Goal: Task Accomplishment & Management: Manage account settings

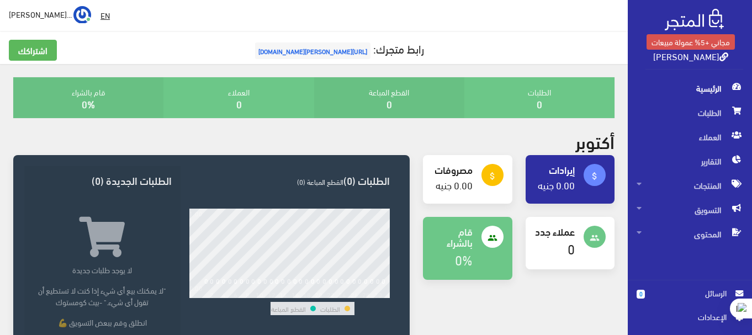
click at [688, 318] on span "اﻹعدادات" at bounding box center [686, 317] width 81 height 12
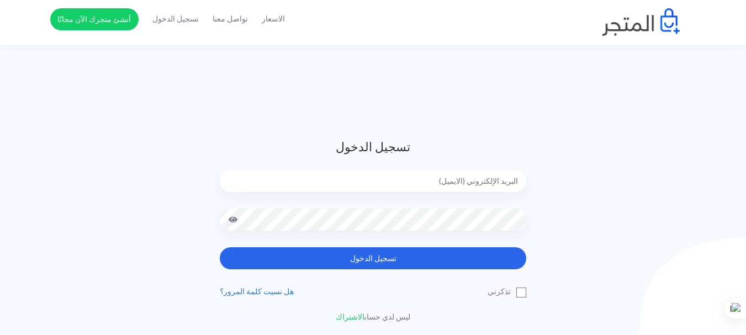
type input "[PERSON_NAME][EMAIL_ADDRESS][DOMAIN_NAME]"
click at [476, 247] on button "تسجيل الدخول" at bounding box center [373, 258] width 307 height 22
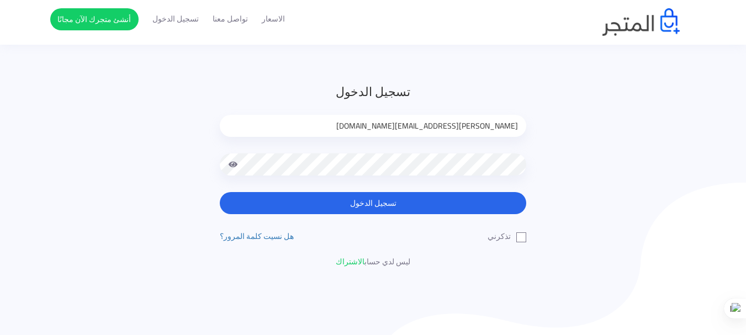
scroll to position [55, 0]
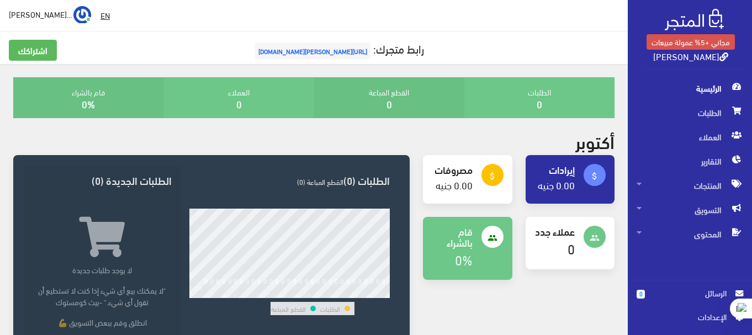
click at [723, 82] on span "الرئيسية" at bounding box center [690, 88] width 107 height 24
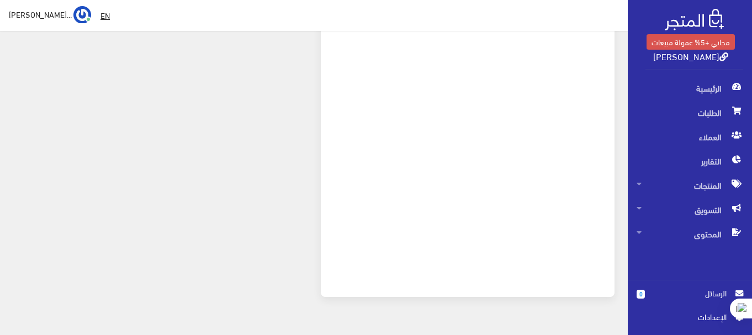
scroll to position [483, 0]
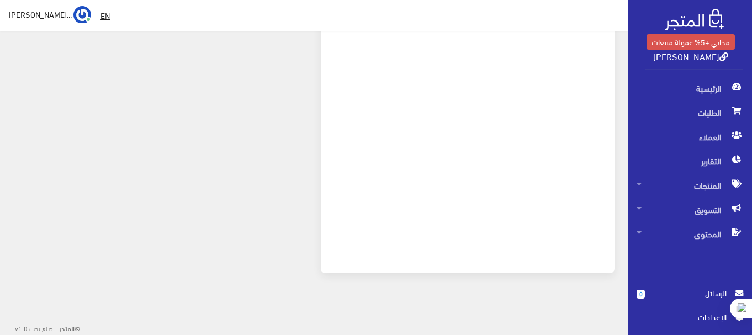
click at [700, 315] on span "اﻹعدادات" at bounding box center [686, 317] width 81 height 12
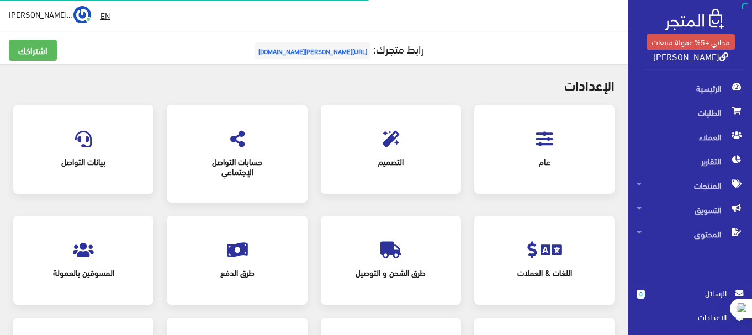
click at [392, 160] on span "التصميم" at bounding box center [391, 162] width 101 height 24
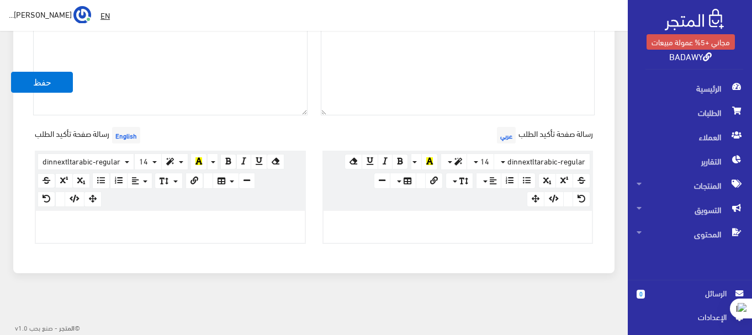
scroll to position [451, 0]
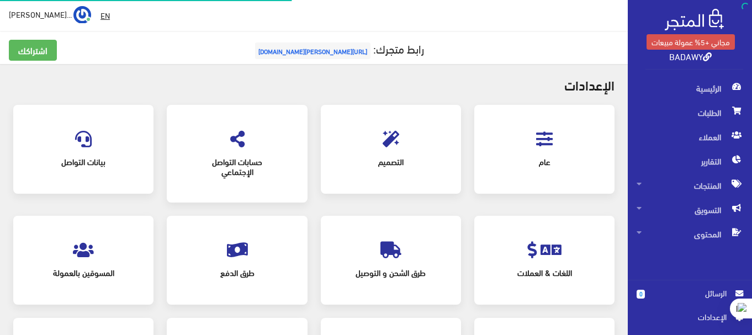
click at [532, 174] on div "عام" at bounding box center [545, 149] width 118 height 67
click at [552, 146] on icon at bounding box center [544, 139] width 17 height 17
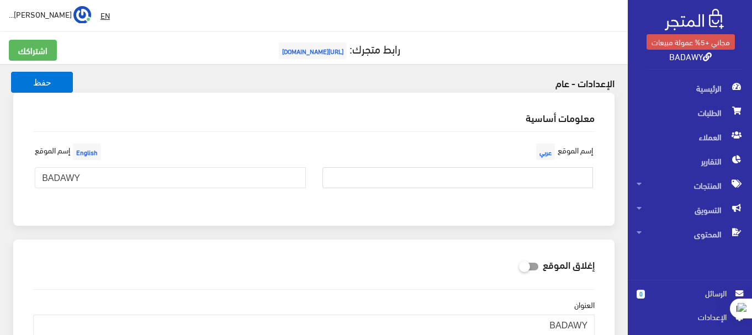
paste input "آفَاقْ"
type input "آفَاقْ"
drag, startPoint x: 82, startPoint y: 182, endPoint x: 29, endPoint y: 188, distance: 52.8
click at [29, 188] on div "إسم الموقع English BADAWY" at bounding box center [171, 169] width 288 height 56
paste input "afaq"
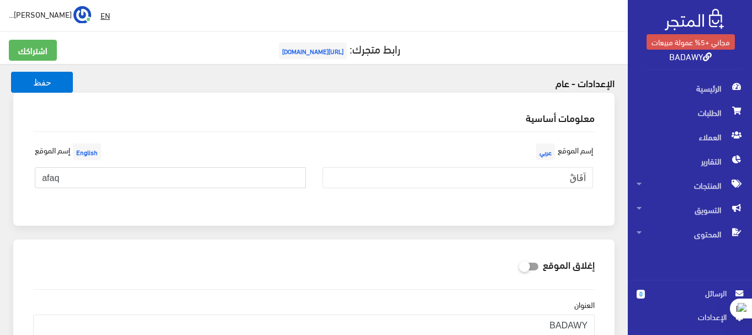
type input "afaq"
click at [185, 128] on div "معلومات أساسية" at bounding box center [314, 118] width 580 height 28
click at [57, 87] on button "حفظ" at bounding box center [42, 82] width 62 height 21
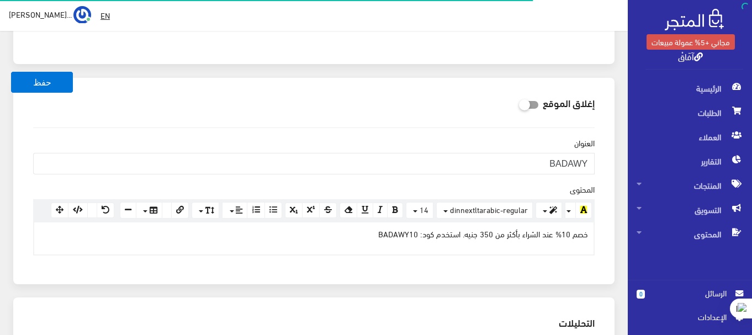
scroll to position [166, 0]
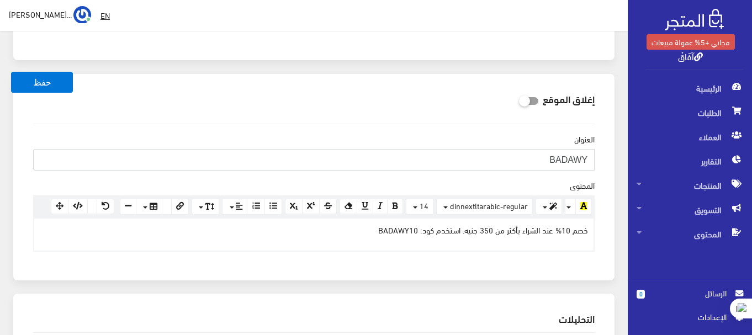
drag, startPoint x: 530, startPoint y: 163, endPoint x: 598, endPoint y: 168, distance: 67.6
click at [598, 168] on div "[DEMOGRAPHIC_DATA] [GEOGRAPHIC_DATA] [DEMOGRAPHIC_DATA] <p>خصم 10% عند الشراء ب…" at bounding box center [314, 196] width 580 height 145
paste input "afaq"
type input "afaq"
drag, startPoint x: 562, startPoint y: 166, endPoint x: 617, endPoint y: 167, distance: 55.3
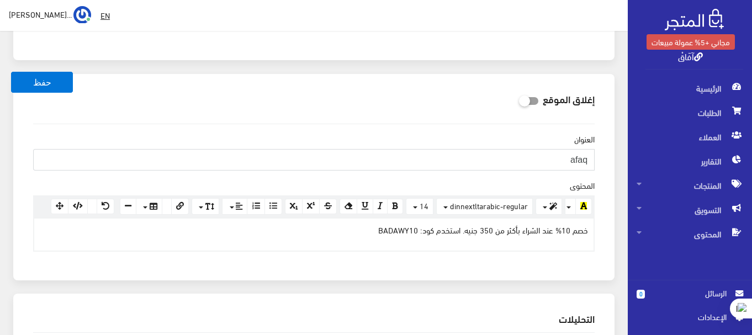
click at [617, 167] on div "إغلاق الموقع العنوان afaq [DEMOGRAPHIC_DATA] <p>خصم 10% عند الشراء بأكثر من 350…" at bounding box center [314, 184] width 615 height 220
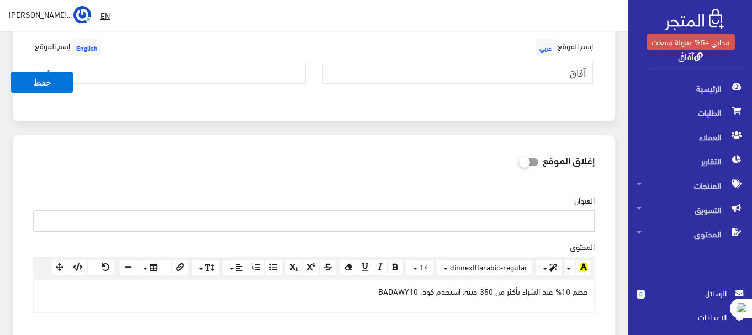
scroll to position [110, 0]
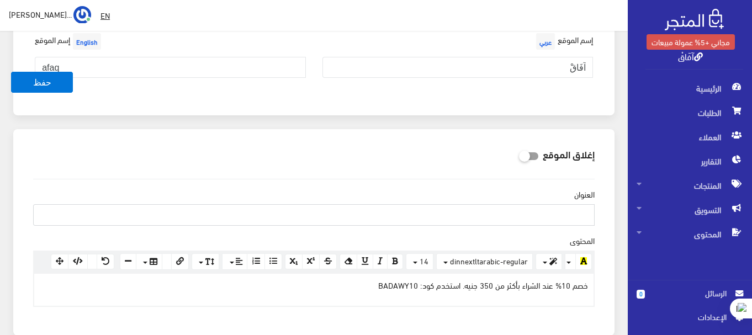
paste input "آفاق القهوة… طعم يفتح لك عالماً جديداً"
type input "آفاق القهوة… طعم يفتح لك عالماً جديداً"
click at [519, 152] on icon at bounding box center [519, 156] width 0 height 10
click at [519, 152] on input "checkbox" at bounding box center [509, 154] width 20 height 11
click at [519, 152] on icon at bounding box center [519, 156] width 0 height 10
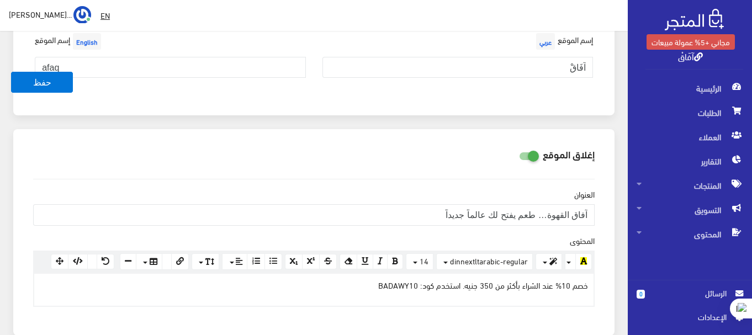
click at [519, 152] on input "checkbox" at bounding box center [509, 154] width 20 height 11
checkbox input "false"
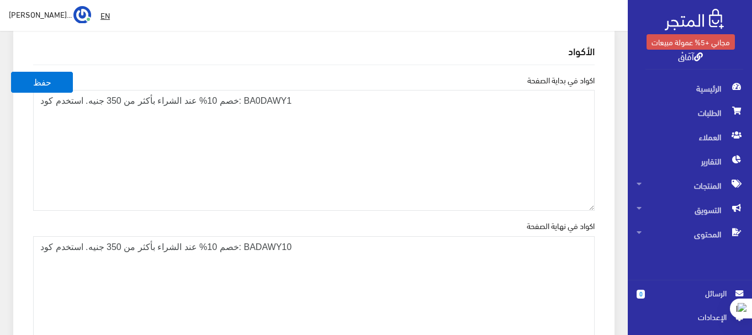
scroll to position [1215, 0]
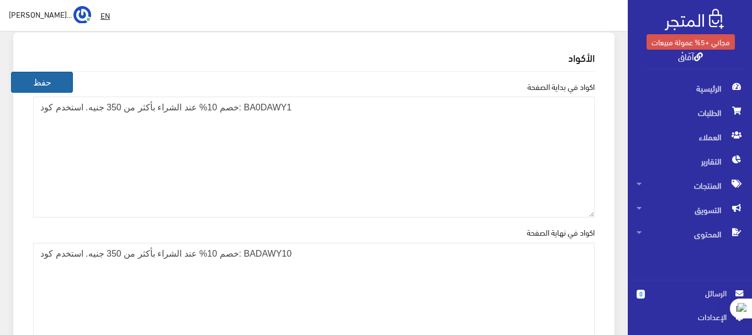
click at [47, 80] on button "حفظ" at bounding box center [42, 82] width 62 height 21
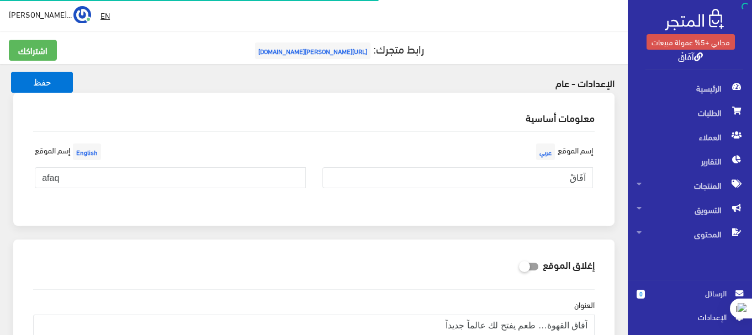
click at [328, 52] on span "[URL][PERSON_NAME][DOMAIN_NAME]" at bounding box center [312, 51] width 115 height 17
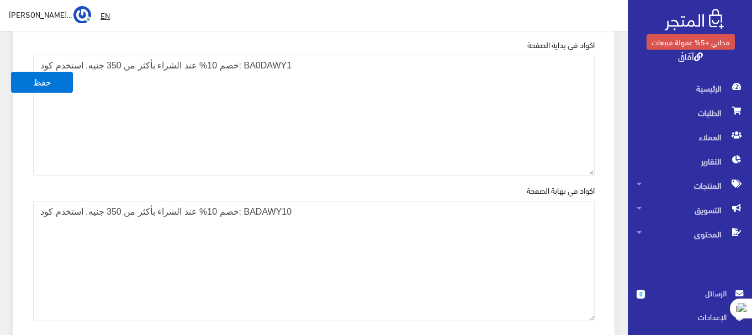
scroll to position [1271, 0]
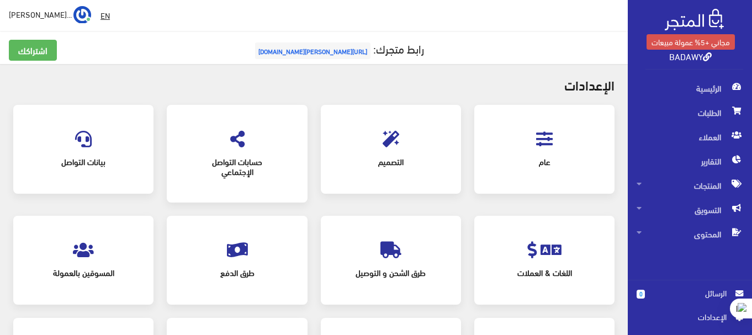
click at [538, 144] on icon at bounding box center [544, 139] width 17 height 17
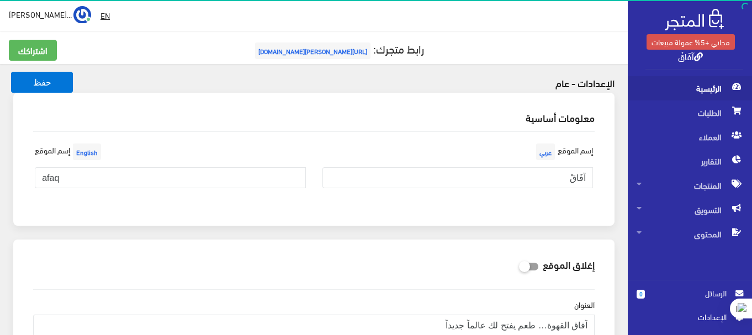
click at [709, 87] on span "الرئيسية" at bounding box center [690, 88] width 107 height 24
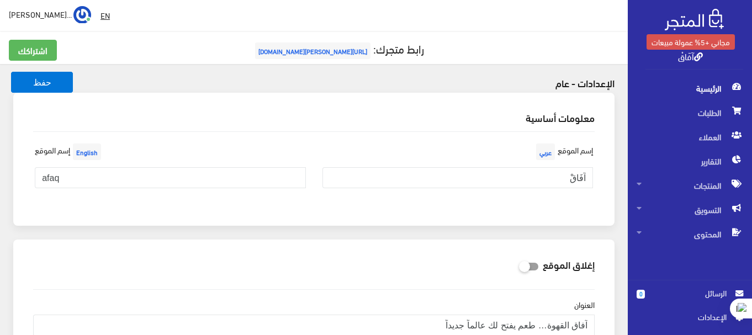
click at [700, 313] on span "اﻹعدادات" at bounding box center [686, 317] width 81 height 12
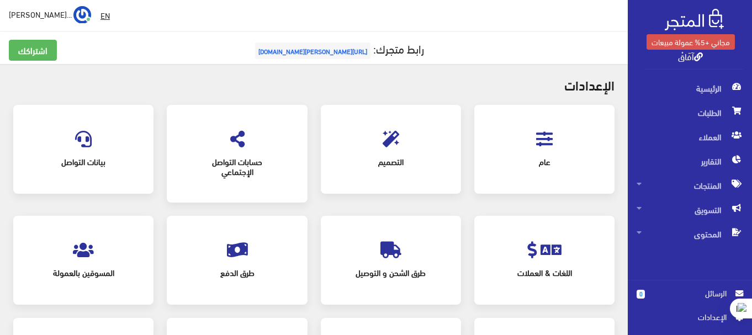
click at [407, 152] on span "التصميم" at bounding box center [391, 162] width 101 height 24
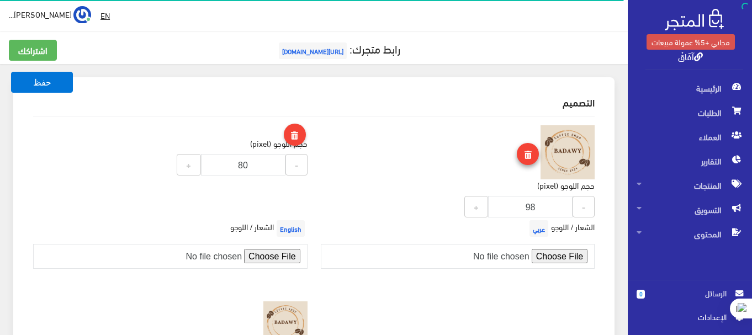
click at [531, 154] on icon at bounding box center [528, 155] width 7 height 8
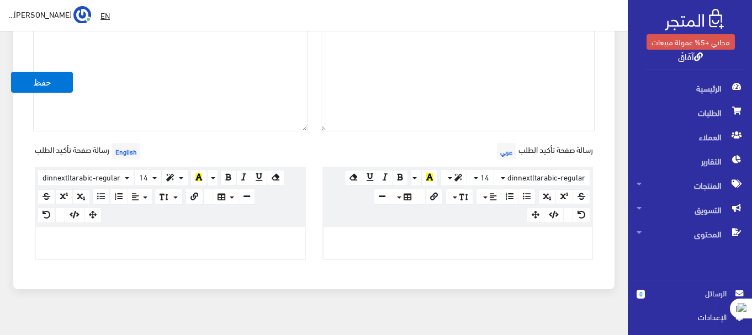
scroll to position [414, 0]
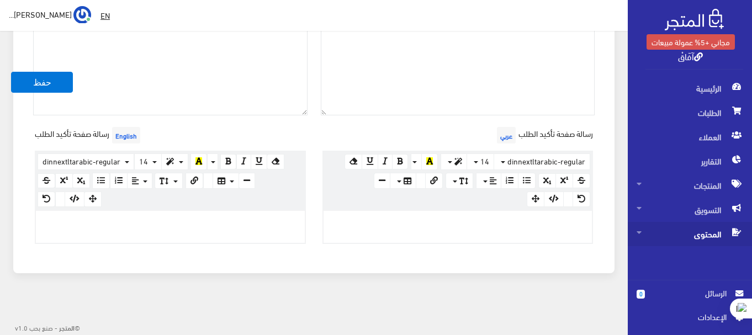
click at [703, 239] on span "المحتوى" at bounding box center [690, 234] width 107 height 24
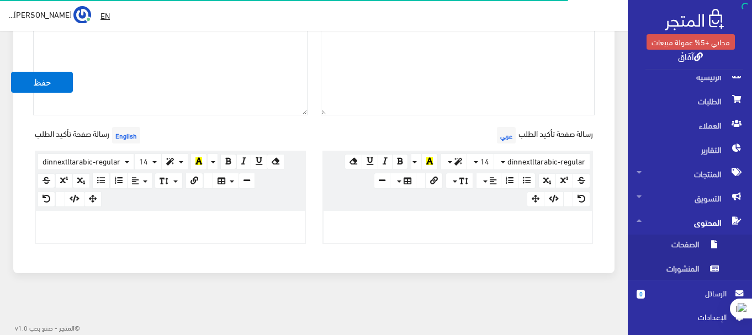
scroll to position [15, 0]
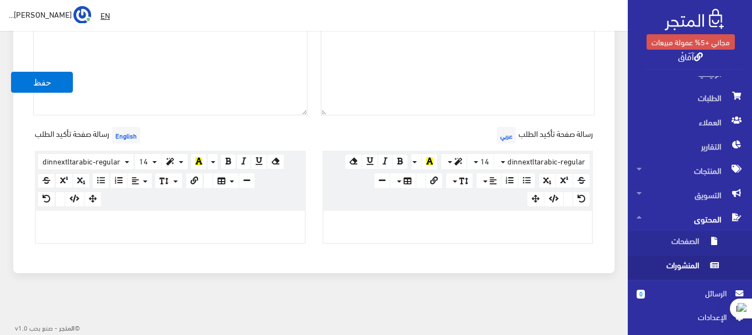
click at [693, 266] on span "المنشورات" at bounding box center [679, 268] width 84 height 24
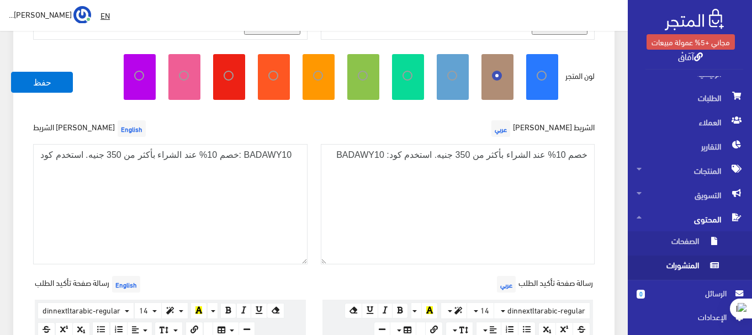
scroll to position [249, 0]
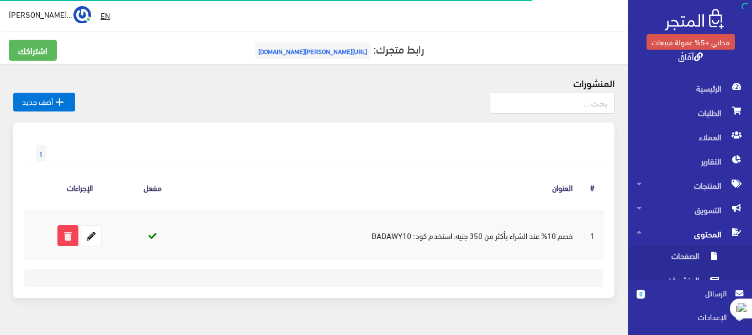
scroll to position [25, 0]
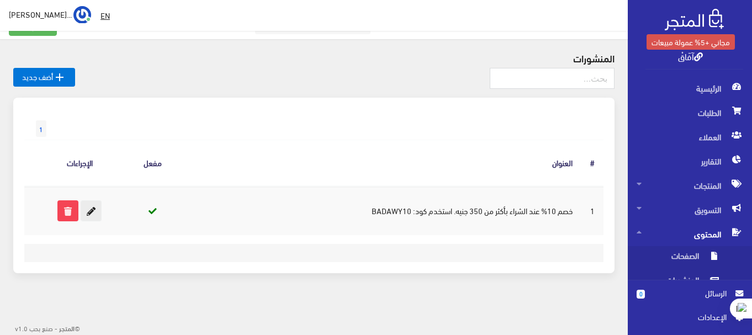
click at [90, 209] on icon at bounding box center [91, 211] width 20 height 20
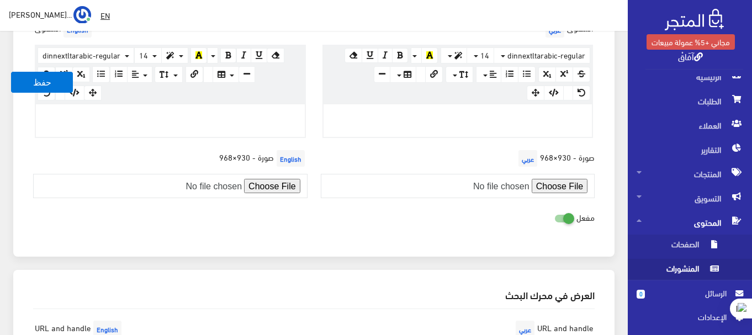
scroll to position [15, 0]
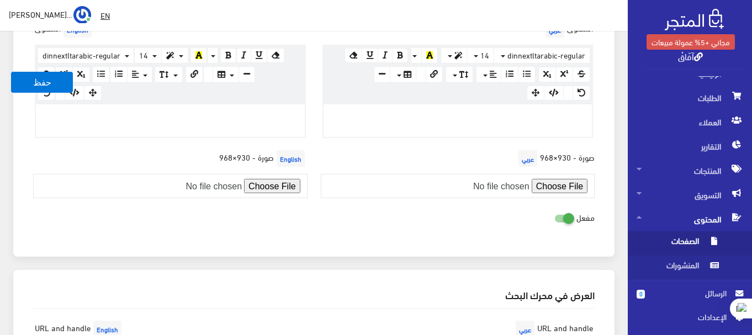
click at [696, 239] on span "الصفحات" at bounding box center [679, 243] width 84 height 24
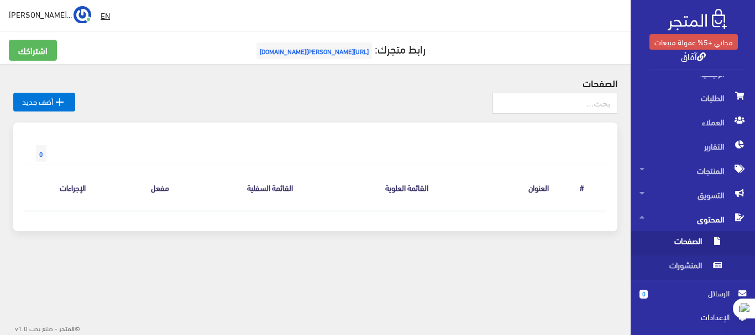
click at [696, 240] on span "الصفحات" at bounding box center [681, 243] width 84 height 24
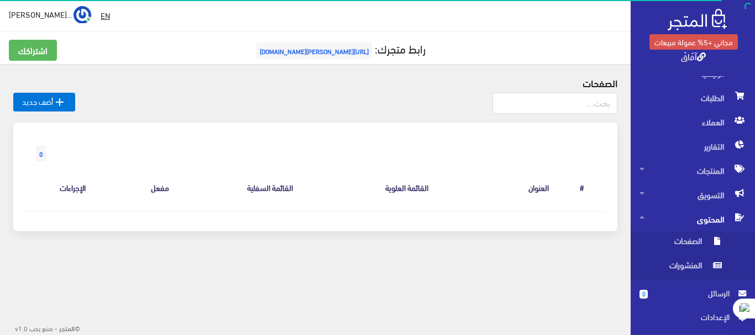
click at [684, 315] on span "اﻹعدادات" at bounding box center [688, 317] width 81 height 12
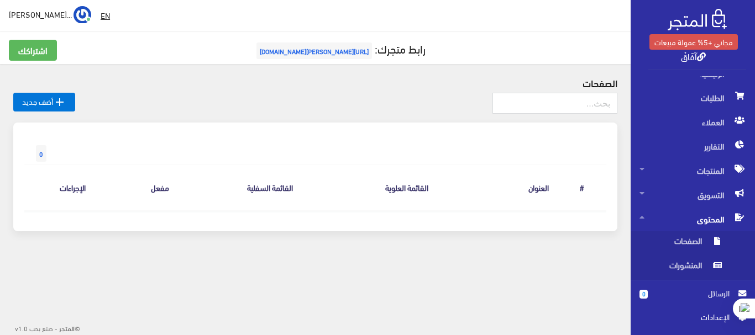
click at [718, 319] on span "اﻹعدادات" at bounding box center [688, 317] width 81 height 12
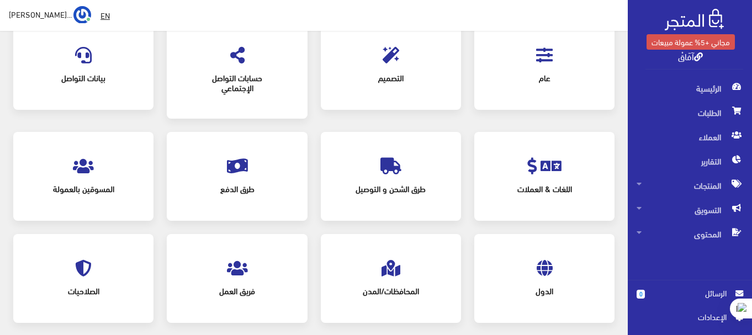
scroll to position [110, 0]
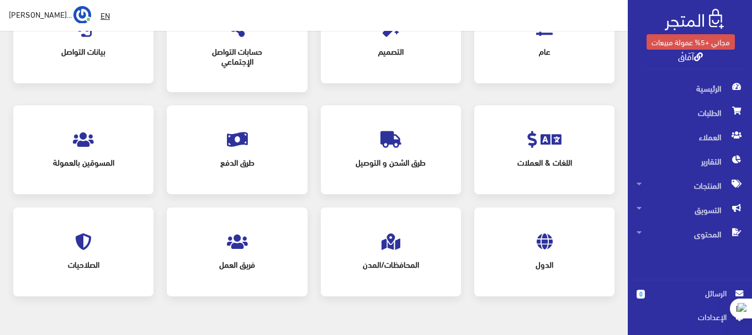
click at [256, 259] on span "فريق العمل" at bounding box center [237, 264] width 101 height 24
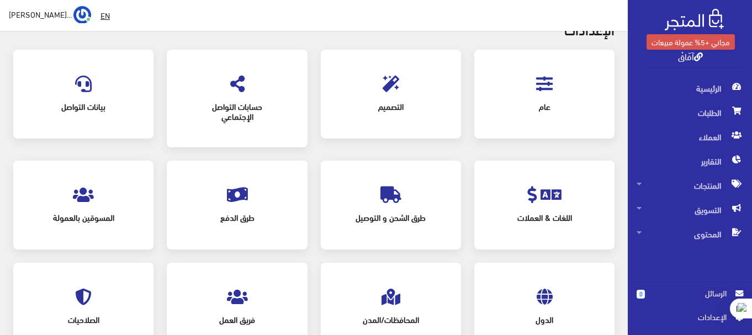
click at [229, 108] on span "حسابات التواصل الإجتماعي" at bounding box center [237, 110] width 101 height 33
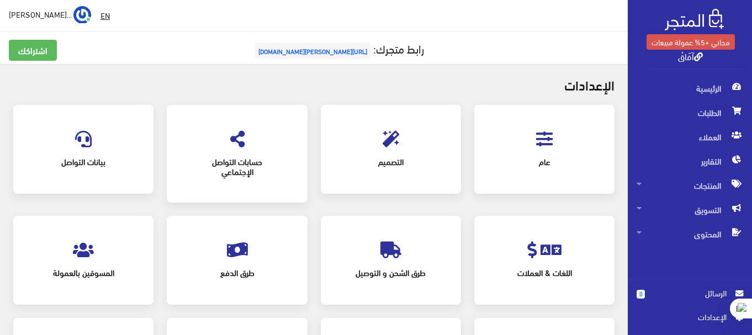
click at [107, 144] on div "بيانات التواصل" at bounding box center [83, 149] width 118 height 67
click at [82, 154] on span "بيانات التواصل" at bounding box center [83, 162] width 101 height 24
click at [679, 209] on span "التسويق" at bounding box center [690, 210] width 107 height 24
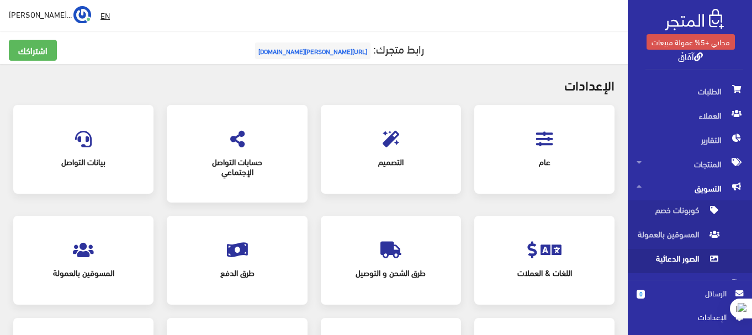
scroll to position [39, 0]
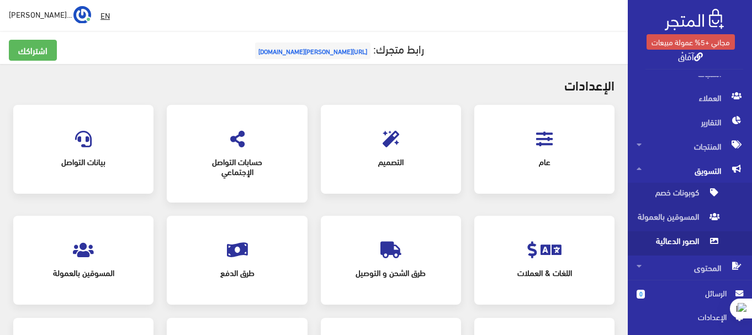
click at [698, 239] on span "الصور الدعائية" at bounding box center [679, 243] width 84 height 24
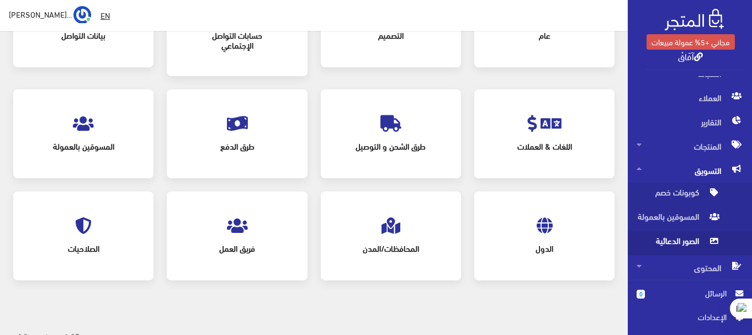
scroll to position [134, 0]
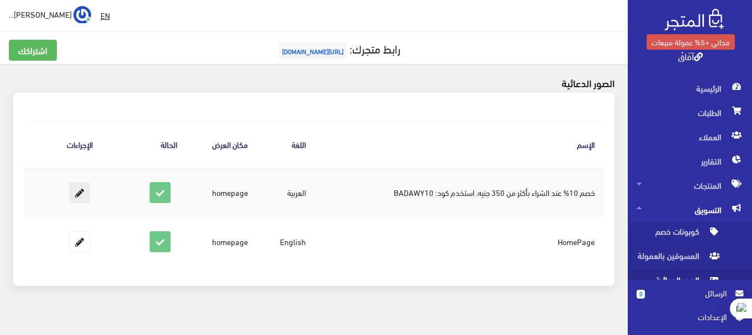
click at [82, 189] on icon at bounding box center [80, 193] width 20 height 20
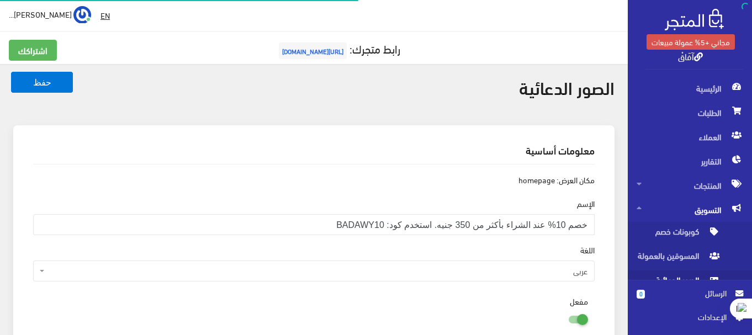
scroll to position [219, 0]
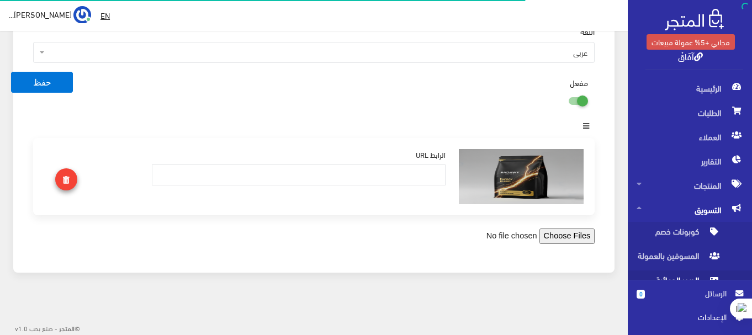
click at [72, 183] on link at bounding box center [66, 179] width 22 height 22
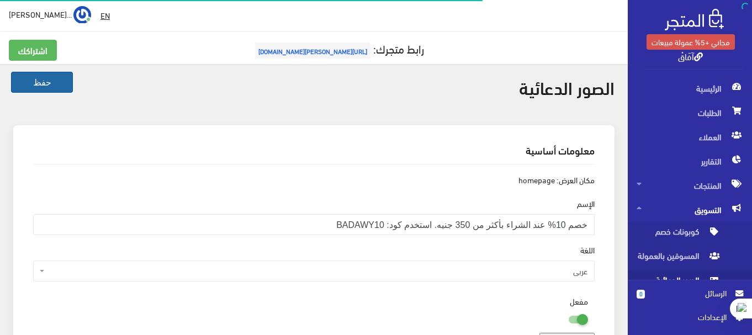
click at [34, 90] on button "حفظ" at bounding box center [42, 82] width 62 height 21
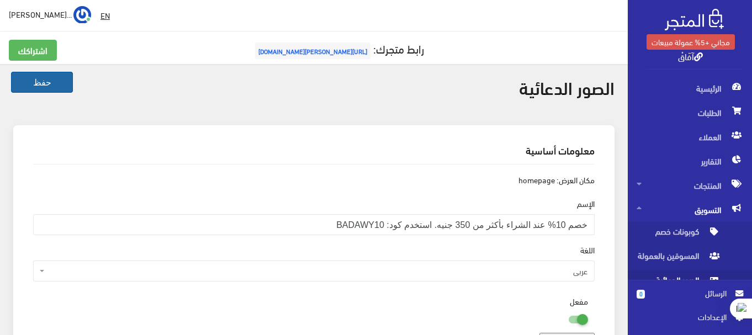
click at [49, 83] on button "حفظ" at bounding box center [42, 82] width 62 height 21
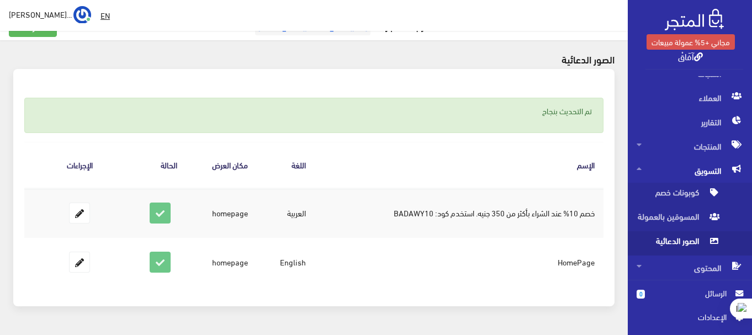
scroll to position [57, 0]
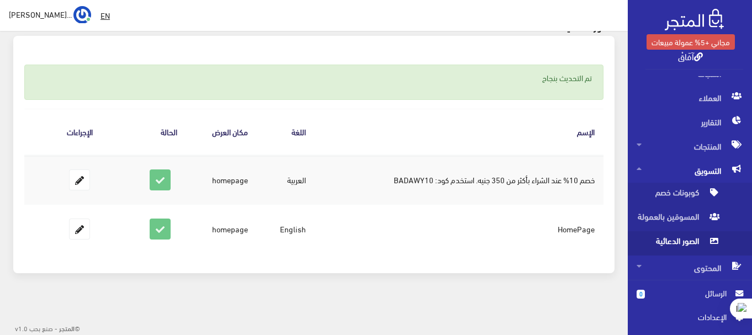
click at [711, 315] on span "اﻹعدادات" at bounding box center [686, 317] width 81 height 12
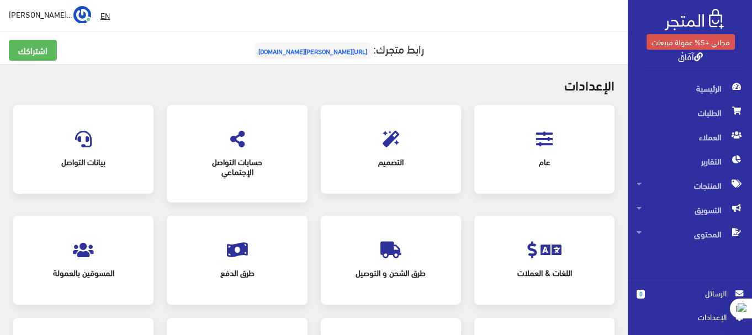
click at [549, 152] on span "عام" at bounding box center [544, 162] width 101 height 24
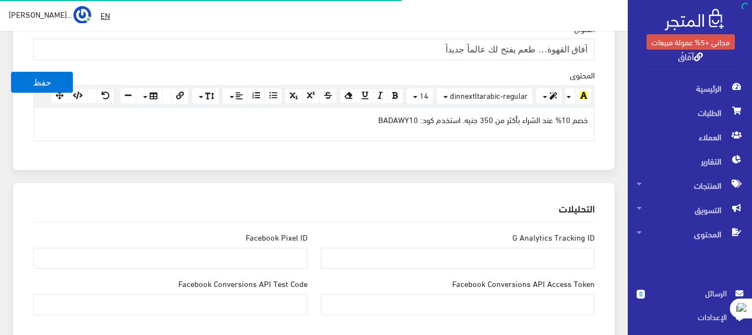
scroll to position [166, 0]
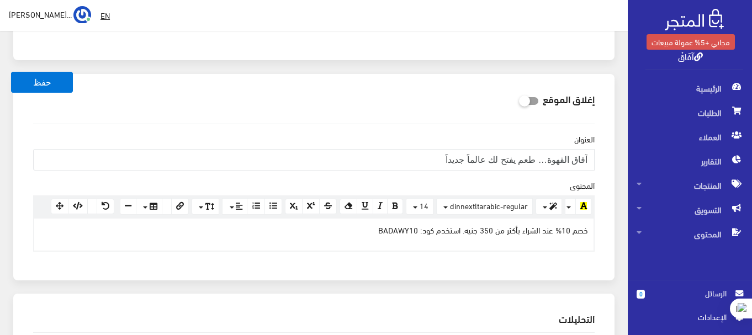
click at [538, 97] on label at bounding box center [527, 100] width 24 height 12
click at [519, 97] on input "checkbox" at bounding box center [509, 99] width 20 height 11
checkbox input "true"
click at [62, 83] on button "حفظ" at bounding box center [42, 82] width 62 height 21
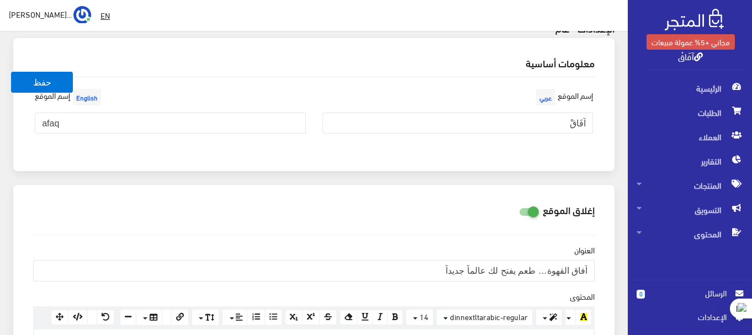
scroll to position [55, 0]
click at [519, 215] on icon at bounding box center [519, 211] width 0 height 10
click at [519, 215] on input "checkbox" at bounding box center [509, 209] width 20 height 11
checkbox input "false"
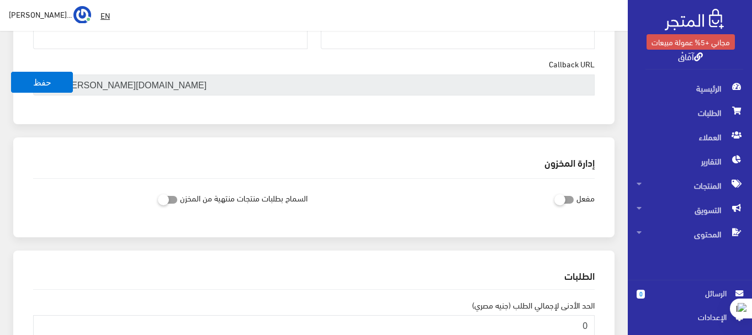
scroll to position [718, 0]
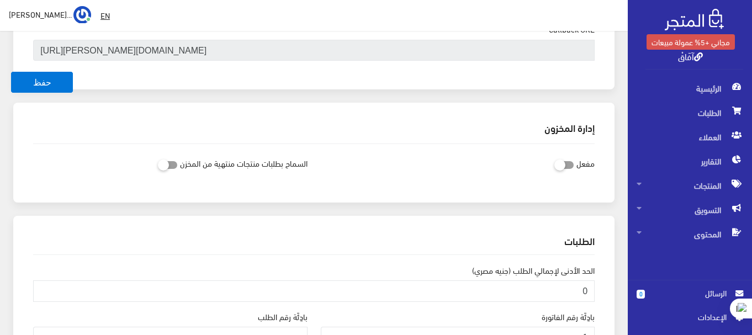
click at [580, 167] on label "مفعل" at bounding box center [586, 163] width 18 height 21
click at [557, 157] on div "مفعل" at bounding box center [458, 163] width 288 height 21
click at [555, 165] on icon at bounding box center [555, 165] width 0 height 10
click at [555, 165] on input "checkbox" at bounding box center [545, 162] width 20 height 11
checkbox input "true"
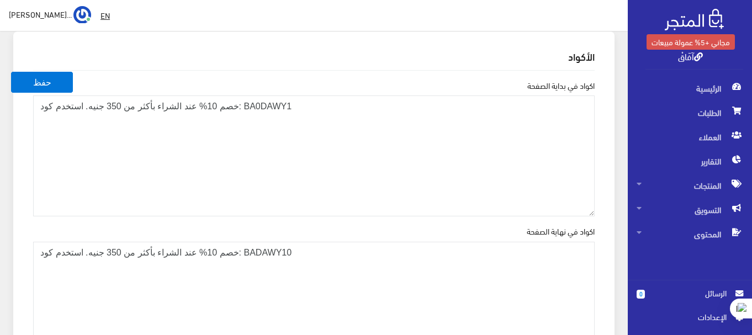
scroll to position [1215, 0]
click at [59, 83] on button "حفظ" at bounding box center [42, 82] width 62 height 21
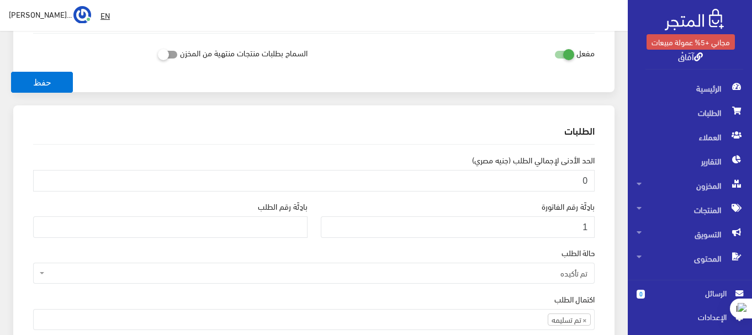
scroll to position [773, 0]
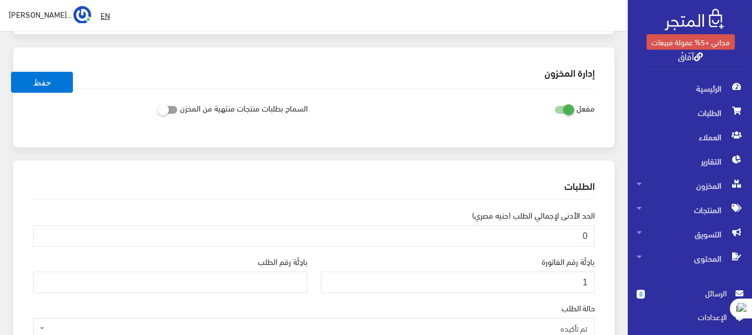
click at [567, 102] on label at bounding box center [562, 108] width 24 height 12
click at [555, 102] on input "checkbox" at bounding box center [545, 107] width 20 height 11
checkbox input "false"
click at [55, 76] on button "حفظ" at bounding box center [42, 82] width 62 height 21
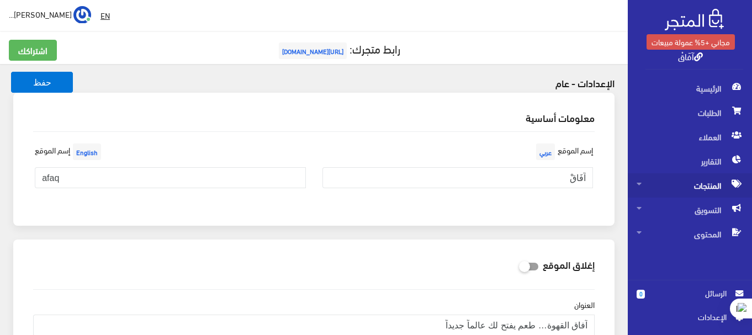
click at [718, 183] on span "المنتجات" at bounding box center [690, 185] width 107 height 24
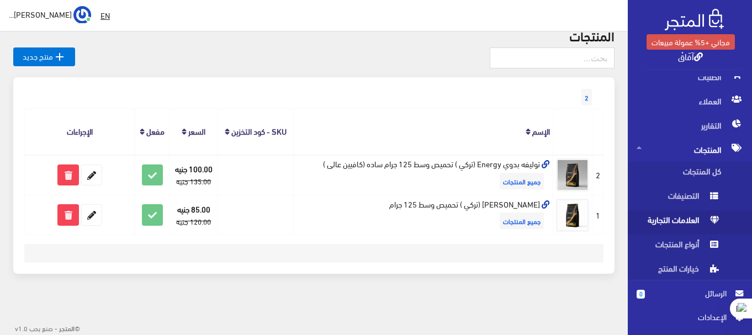
scroll to position [55, 0]
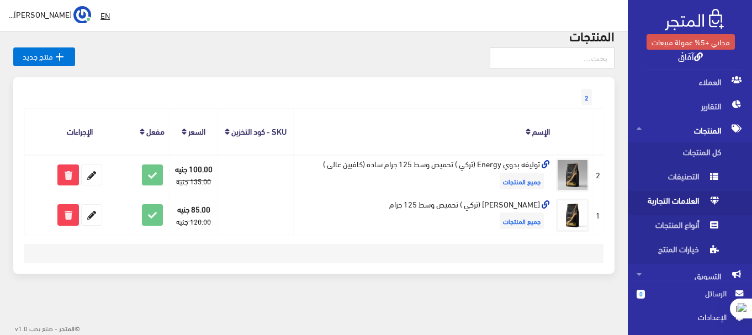
click at [703, 203] on span "العلامات التجارية" at bounding box center [679, 203] width 84 height 24
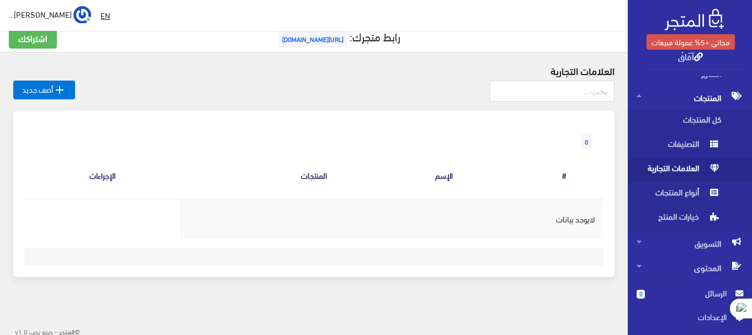
scroll to position [16, 0]
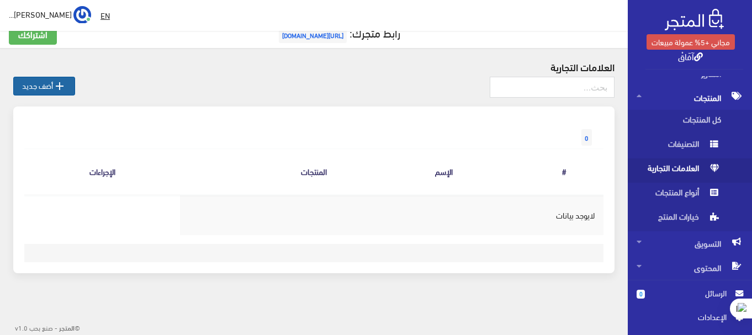
click at [57, 81] on icon "" at bounding box center [59, 86] width 13 height 13
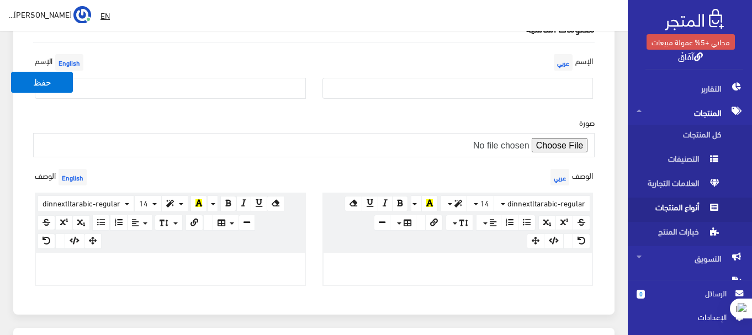
scroll to position [88, 0]
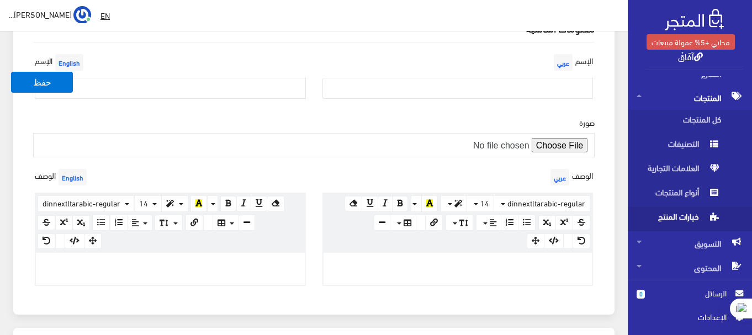
click at [695, 215] on span "خيارات المنتج" at bounding box center [679, 219] width 84 height 24
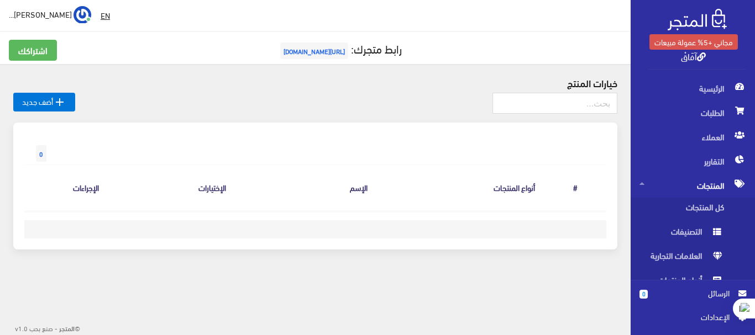
click at [716, 182] on span "المنتجات" at bounding box center [692, 185] width 107 height 24
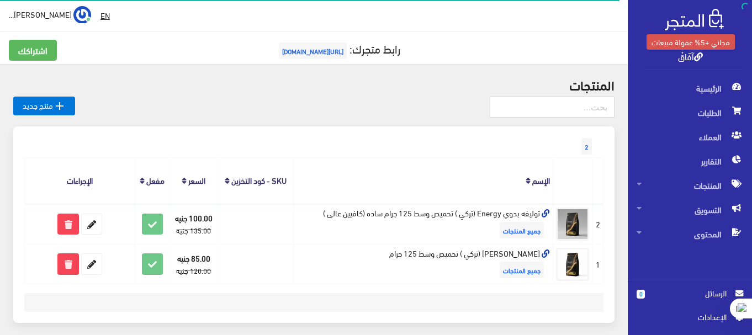
scroll to position [49, 0]
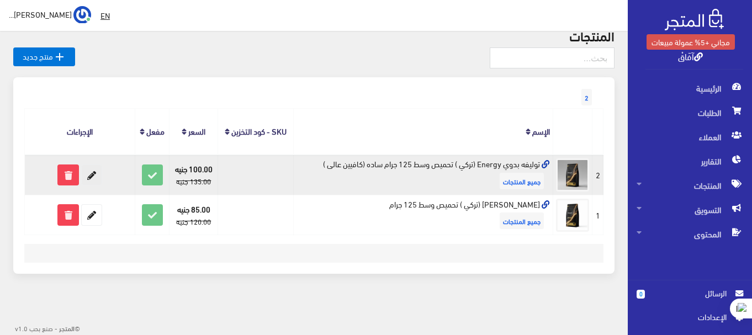
click at [91, 178] on icon at bounding box center [92, 175] width 20 height 20
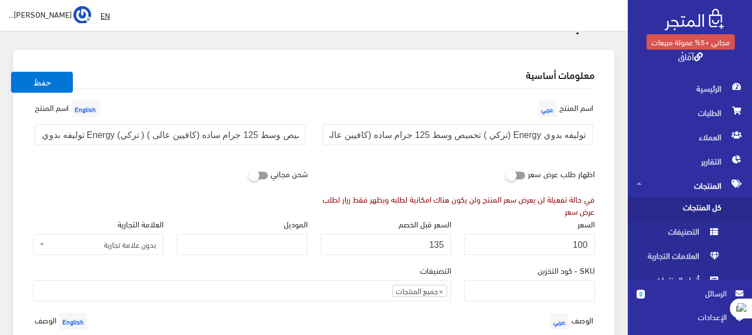
scroll to position [55, 0]
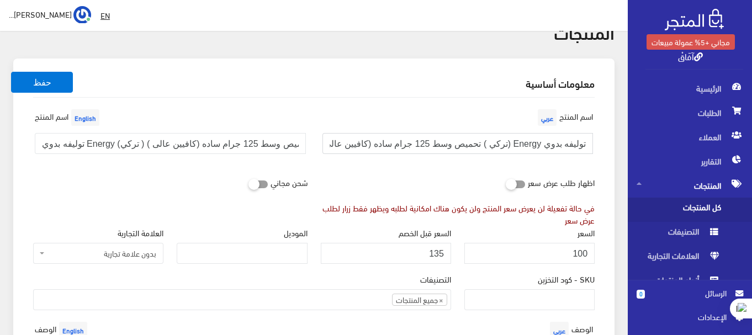
drag, startPoint x: 496, startPoint y: 143, endPoint x: 568, endPoint y: 149, distance: 72.1
click at [568, 149] on input "توليفه بدوي Energy (تركي ) تحميص وسط 125 جرام ساده (كافيين عالى )" at bounding box center [458, 143] width 271 height 21
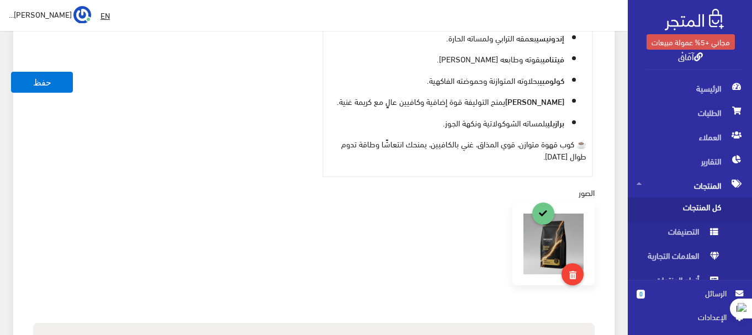
scroll to position [442, 0]
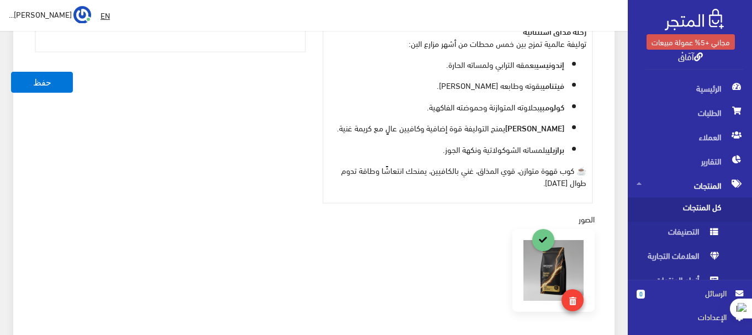
type input "توليفه افاق تحميص وسط 125 جرام ساده (كافيين عالى )"
click at [572, 304] on icon at bounding box center [573, 302] width 7 height 8
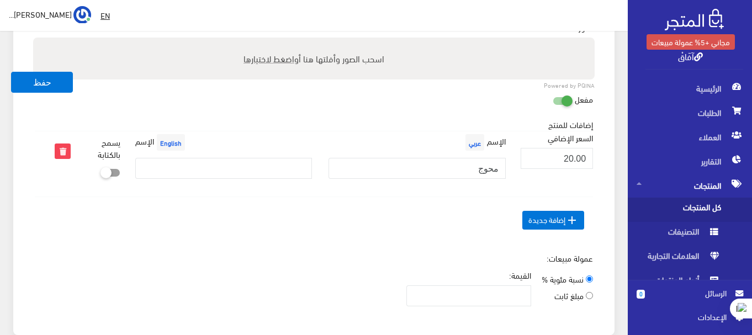
scroll to position [608, 0]
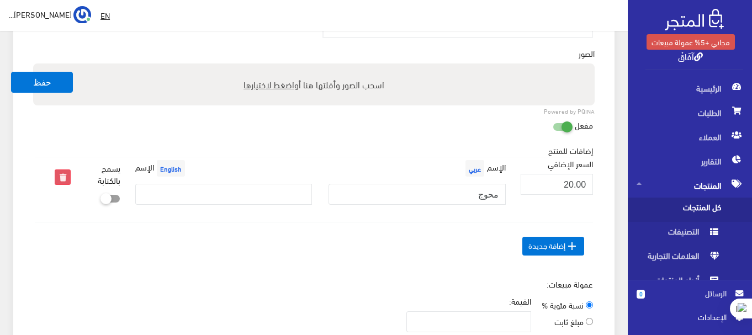
click at [66, 176] on icon at bounding box center [62, 177] width 14 height 14
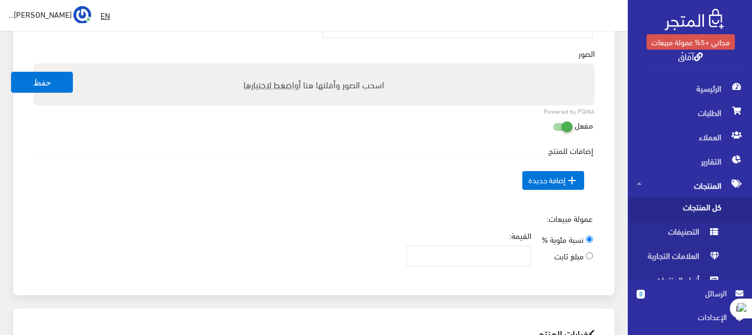
click at [553, 131] on icon at bounding box center [553, 127] width 0 height 10
click at [553, 130] on input "checkbox" at bounding box center [543, 124] width 20 height 11
checkbox input "false"
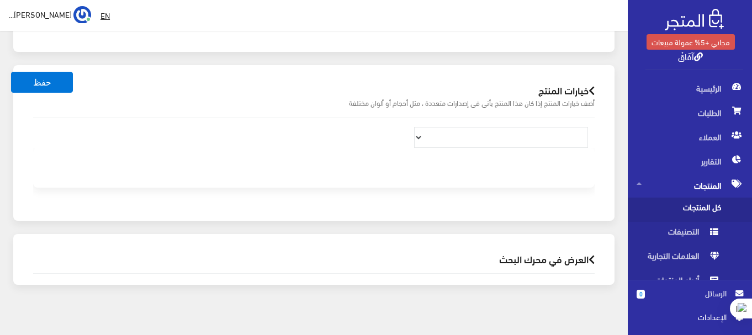
scroll to position [863, 0]
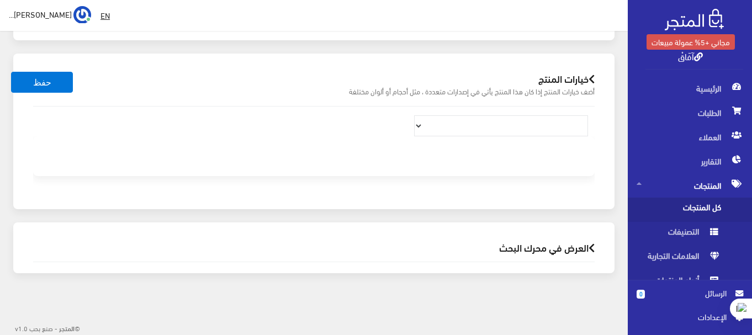
click at [585, 250] on h2 "العرض في محرك البحث" at bounding box center [314, 248] width 562 height 10
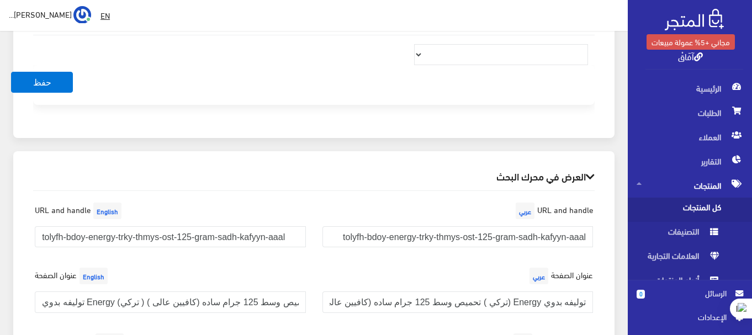
scroll to position [956, 0]
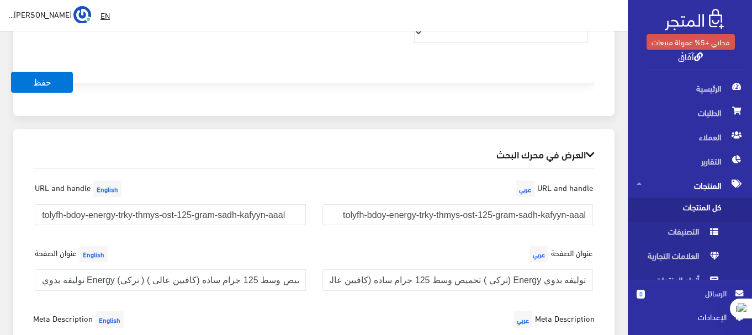
click at [589, 154] on icon at bounding box center [590, 155] width 9 height 10
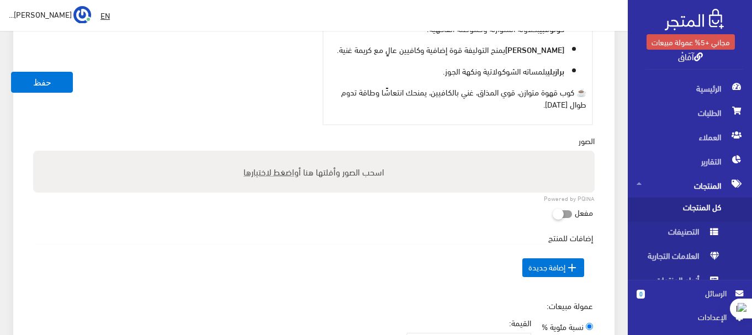
scroll to position [476, 0]
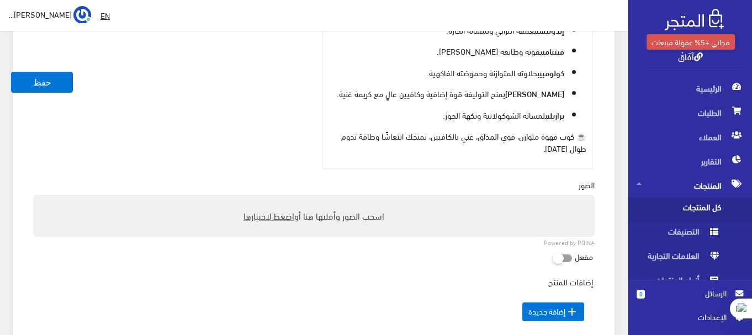
click at [262, 217] on span "اضغط لاختيارها" at bounding box center [269, 216] width 51 height 16
click at [262, 198] on input "اسحب الصور وأفلتها هنا أو اضغط لاختيارها" at bounding box center [314, 196] width 562 height 3
type input "C:\fakepath\افاق كلاسيك ابيض ساده.png"
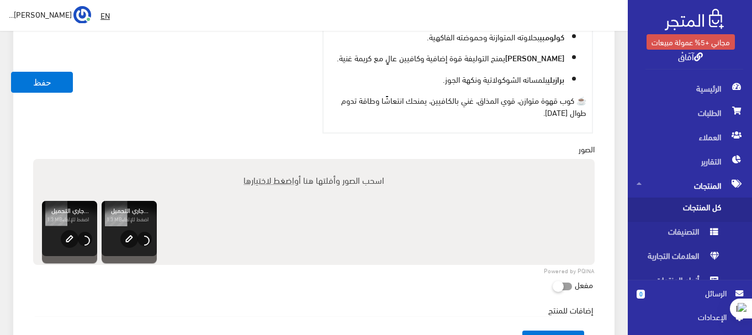
scroll to position [531, 0]
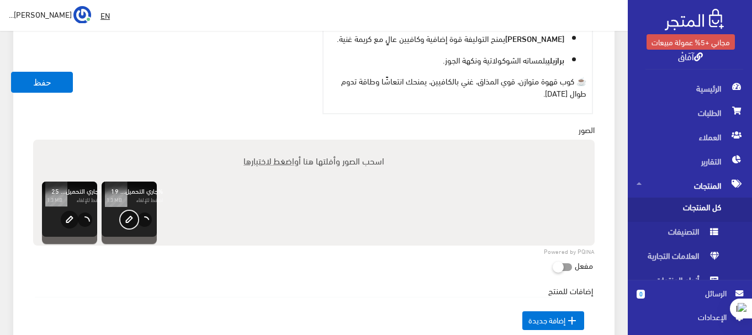
click at [128, 224] on button "edit" at bounding box center [129, 220] width 18 height 18
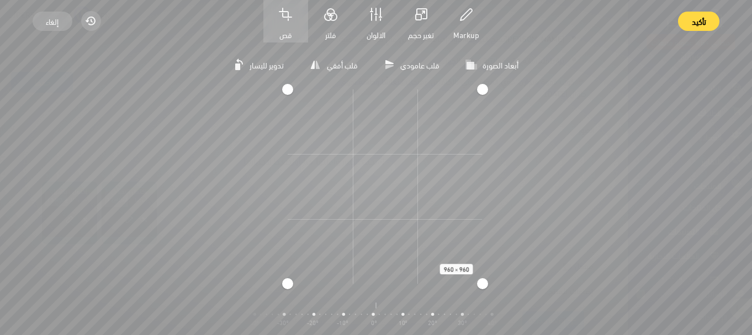
click at [486, 300] on div "تدوير لليسار قلب أفقي قلب عامودي أبعاد الصورة مربعة طولية عرضية 960 × 960 تكبير…" at bounding box center [376, 189] width 709 height 293
click at [704, 22] on span "تأكيد" at bounding box center [699, 21] width 14 height 19
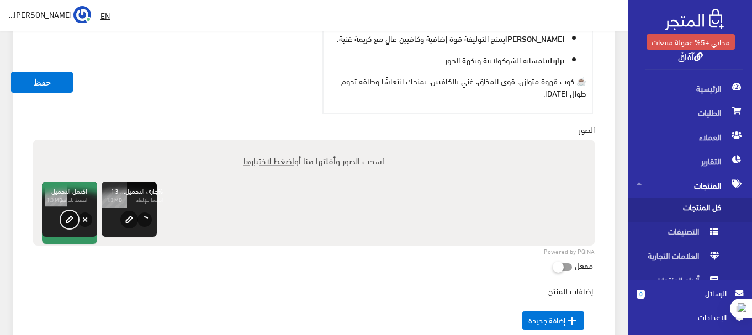
click at [66, 220] on button "edit" at bounding box center [70, 220] width 18 height 18
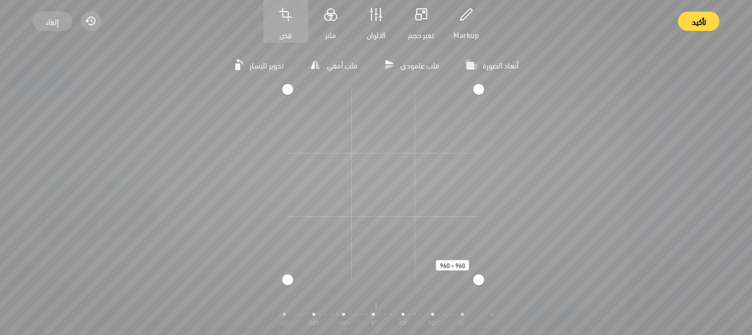
click at [481, 286] on div at bounding box center [478, 280] width 11 height 11
click at [700, 20] on span "تأكيد" at bounding box center [699, 21] width 14 height 19
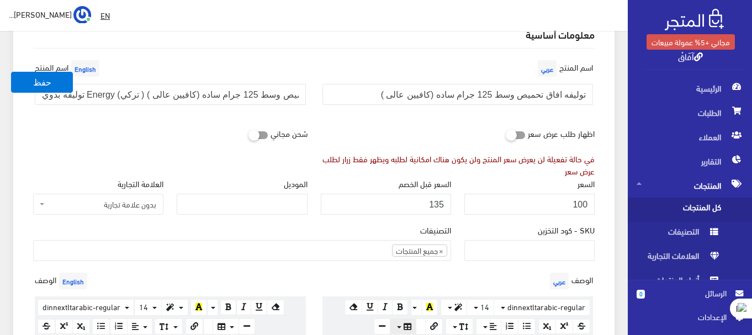
scroll to position [0, 0]
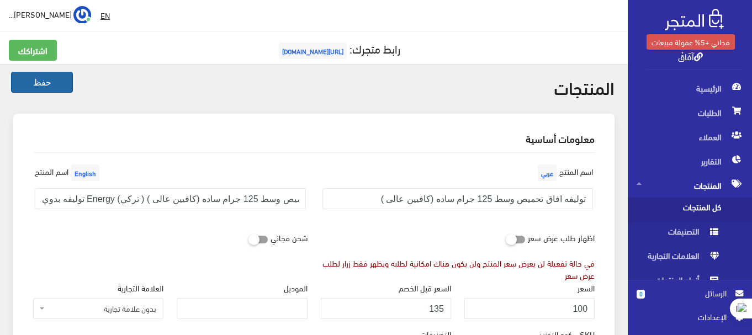
click at [37, 85] on button "حفظ" at bounding box center [42, 82] width 62 height 21
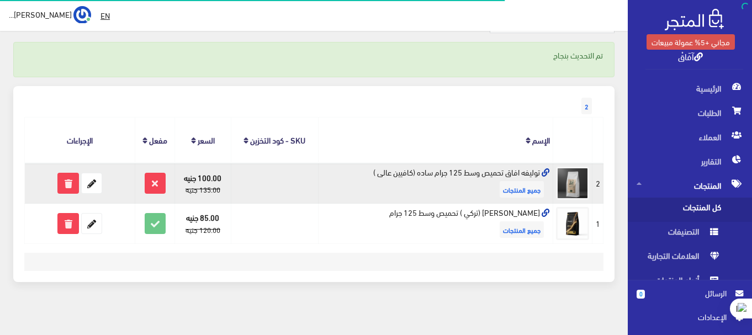
scroll to position [93, 0]
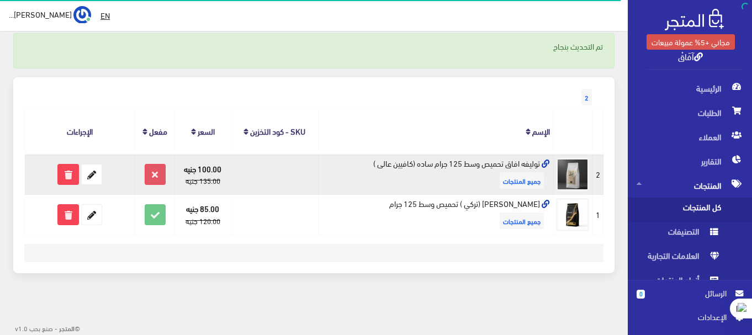
click at [159, 173] on icon at bounding box center [155, 175] width 20 height 20
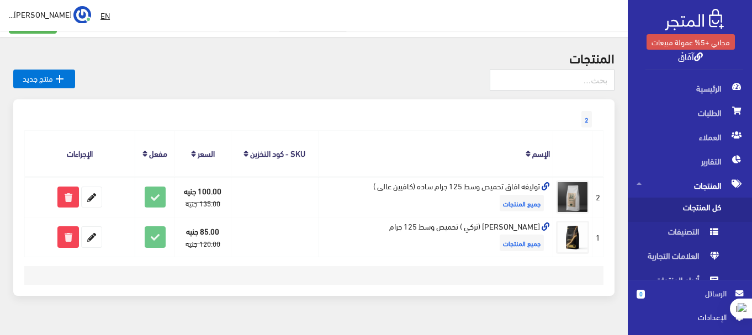
scroll to position [49, 0]
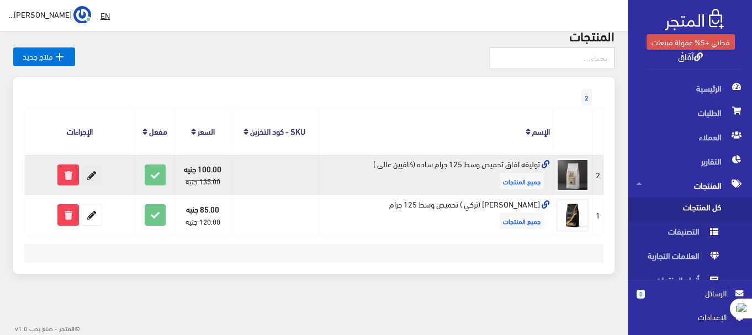
click at [87, 175] on icon at bounding box center [92, 175] width 20 height 20
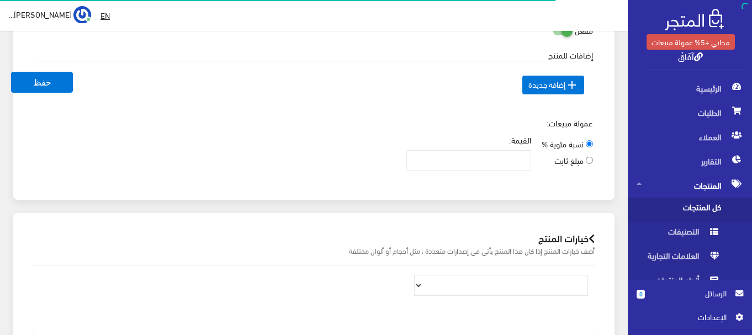
scroll to position [492, 0]
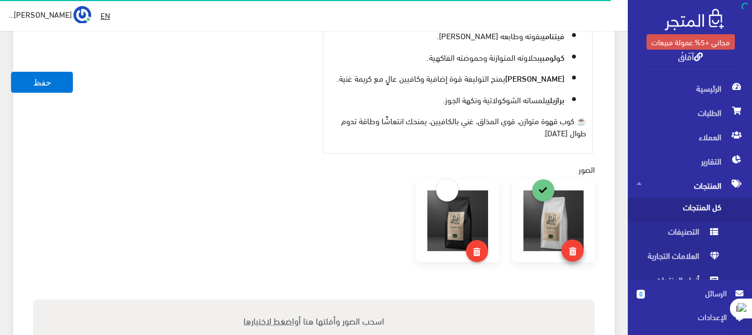
click at [574, 256] on span at bounding box center [573, 250] width 7 height 15
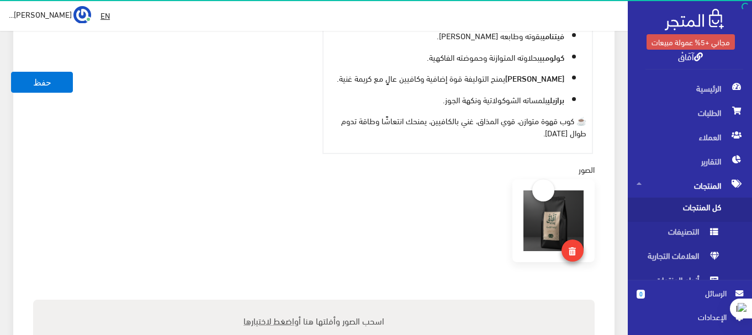
click at [483, 249] on div at bounding box center [314, 240] width 575 height 120
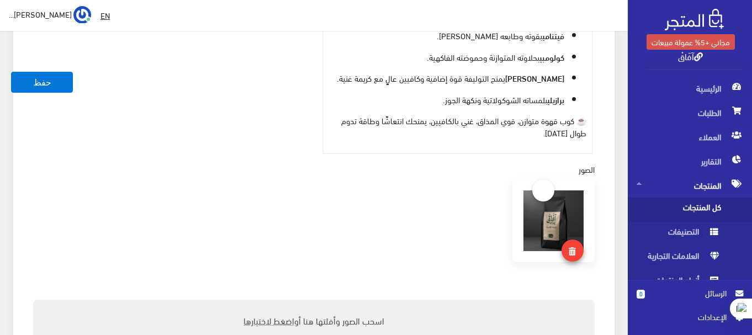
click at [576, 245] on span at bounding box center [573, 250] width 7 height 15
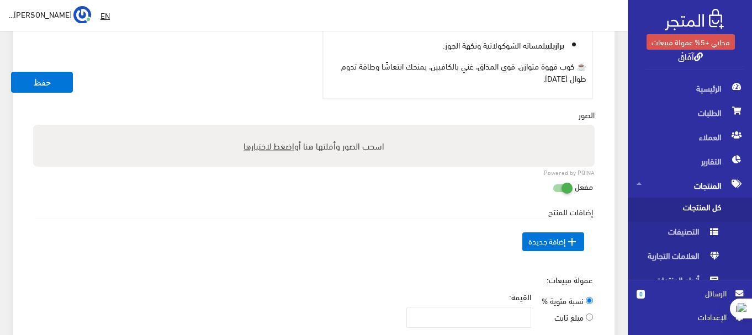
scroll to position [547, 0]
click at [281, 145] on span "اضغط لاختيارها" at bounding box center [269, 145] width 51 height 16
click at [281, 128] on input "اسحب الصور وأفلتها هنا أو اضغط لاختيارها" at bounding box center [314, 125] width 562 height 3
type input "C:\fakepath\افاق كلاسيك ابيض ساده.png"
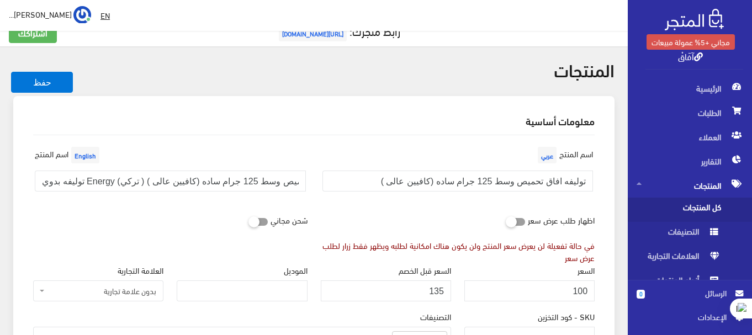
scroll to position [0, 0]
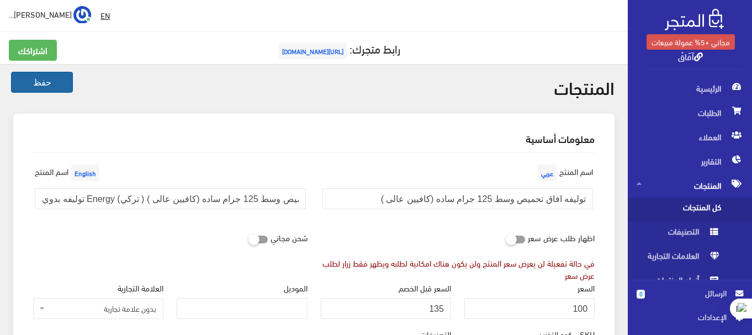
click at [63, 86] on button "حفظ" at bounding box center [42, 82] width 62 height 21
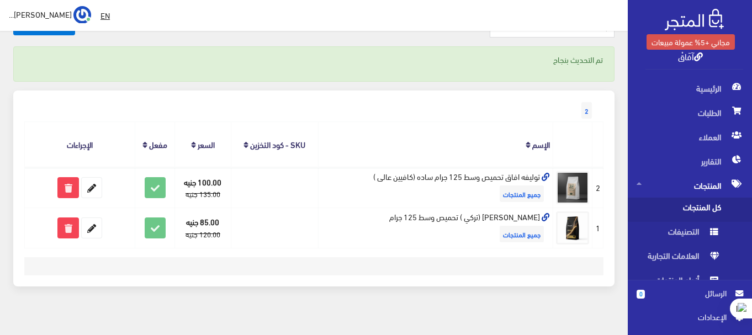
scroll to position [93, 0]
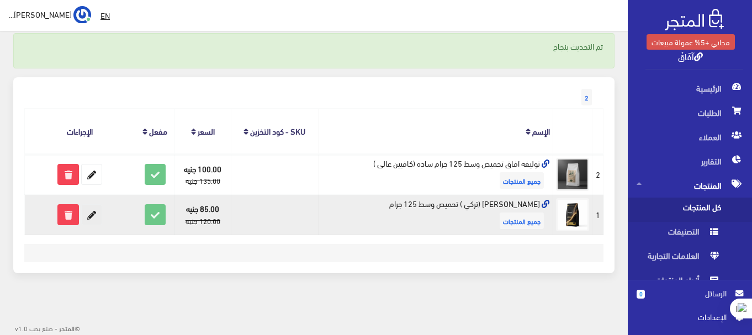
click at [89, 217] on icon at bounding box center [92, 215] width 20 height 20
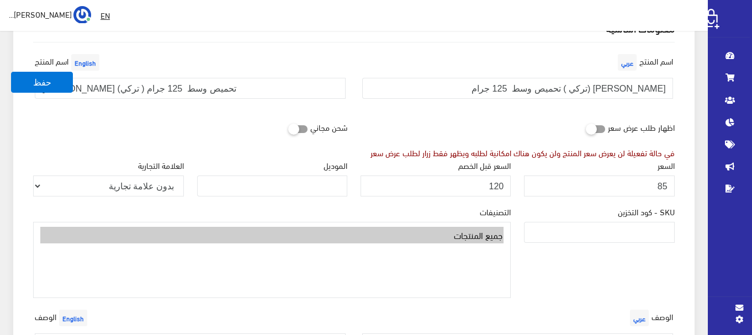
scroll to position [110, 0]
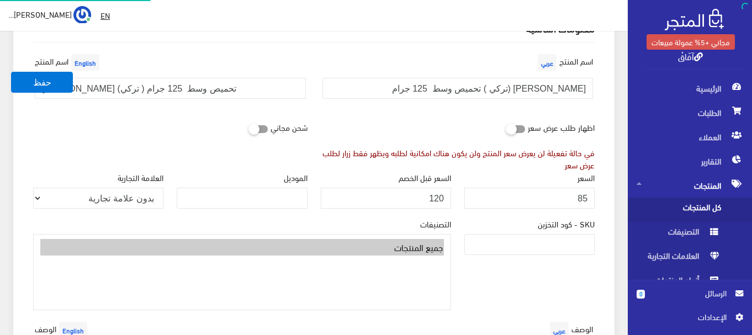
drag, startPoint x: 609, startPoint y: 94, endPoint x: 620, endPoint y: 98, distance: 11.9
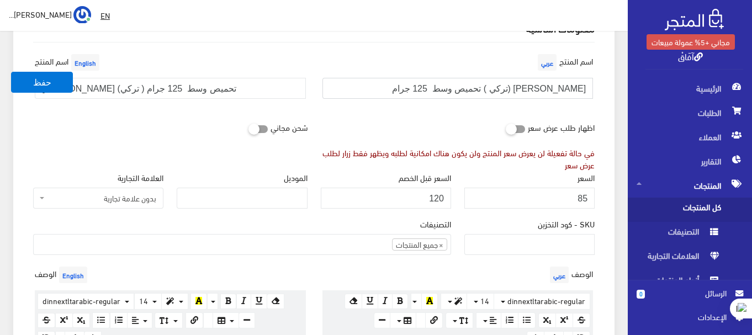
drag, startPoint x: 557, startPoint y: 88, endPoint x: 588, endPoint y: 97, distance: 32.0
click at [588, 97] on input "بدوي جولد (تركي ) تحميص وسط 125 جرام" at bounding box center [458, 88] width 271 height 21
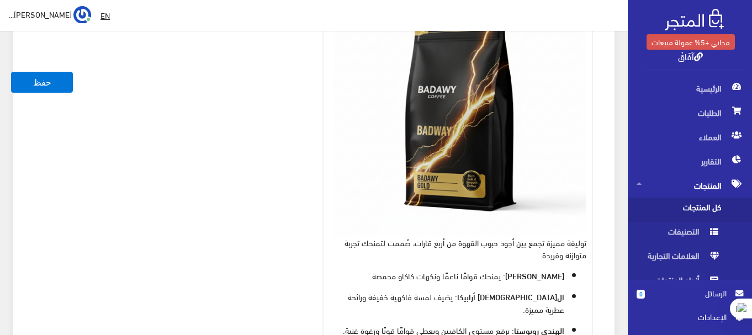
scroll to position [442, 0]
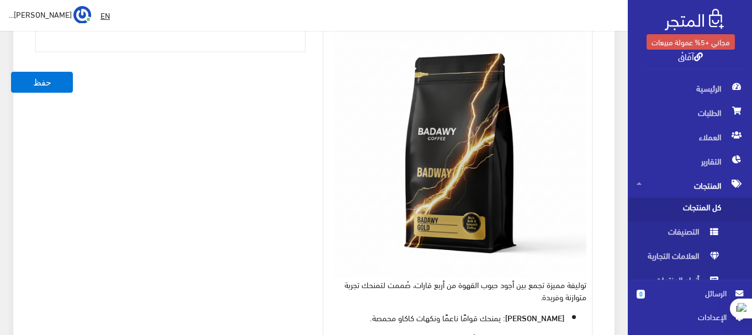
click at [473, 156] on img at bounding box center [460, 152] width 254 height 254
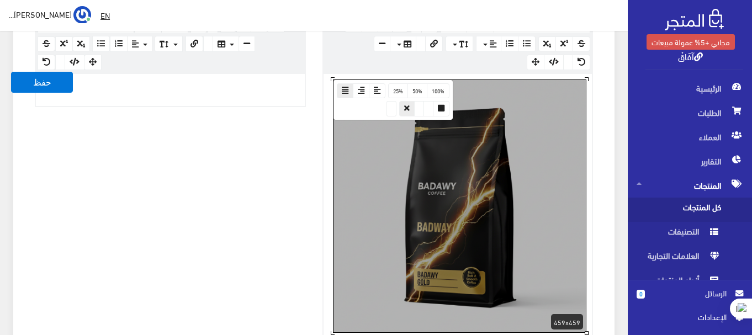
scroll to position [387, 0]
type input "توليفه كلاسيك (تركي ) تحميص وسط 125 جرام"
drag, startPoint x: 498, startPoint y: 197, endPoint x: 534, endPoint y: 182, distance: 38.2
click at [534, 182] on div at bounding box center [460, 207] width 252 height 252
click at [412, 109] on button "button" at bounding box center [406, 109] width 15 height 15
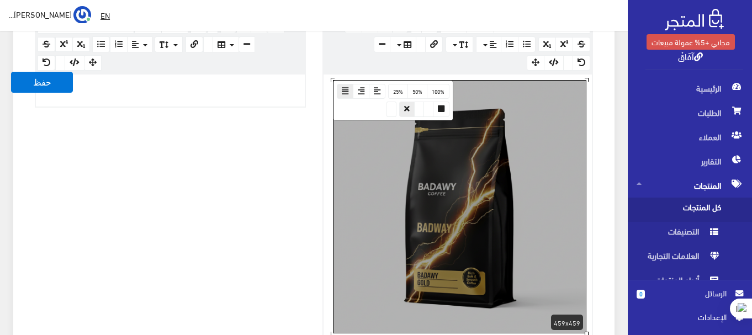
drag, startPoint x: 441, startPoint y: 157, endPoint x: 474, endPoint y: 181, distance: 40.8
click at [474, 181] on div at bounding box center [460, 207] width 252 height 252
click at [497, 197] on div at bounding box center [460, 207] width 252 height 252
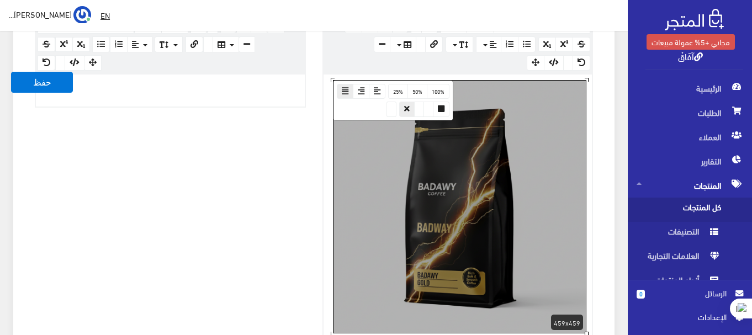
click at [497, 197] on div at bounding box center [460, 207] width 252 height 252
drag, startPoint x: 587, startPoint y: 80, endPoint x: 567, endPoint y: 125, distance: 49.5
click at [567, 125] on div "459x459" at bounding box center [460, 207] width 254 height 254
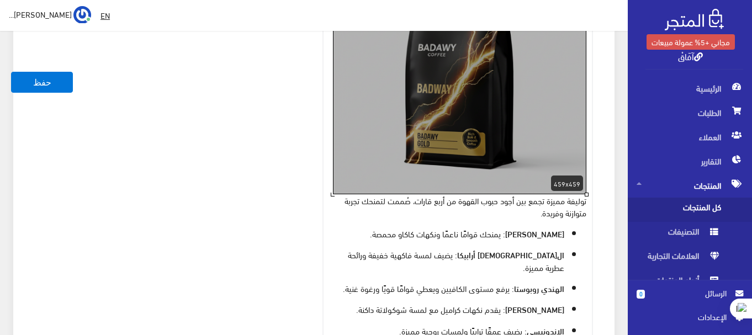
scroll to position [552, 0]
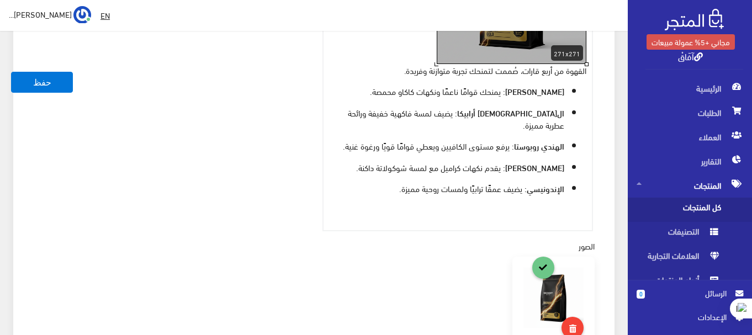
drag, startPoint x: 587, startPoint y: 170, endPoint x: 568, endPoint y: 46, distance: 125.2
click at [460, 38] on div "271x271 www.google.com 100% 50% 25% توليفة مميزة تجمع بين أجود حبوب القهوة من أ…" at bounding box center [458, 70] width 271 height 324
click at [512, 140] on p "الهندي روبوستا : يرفع مستوى الكافيين ويعطي قوامًا قويًا ورغوة غنية." at bounding box center [447, 146] width 236 height 12
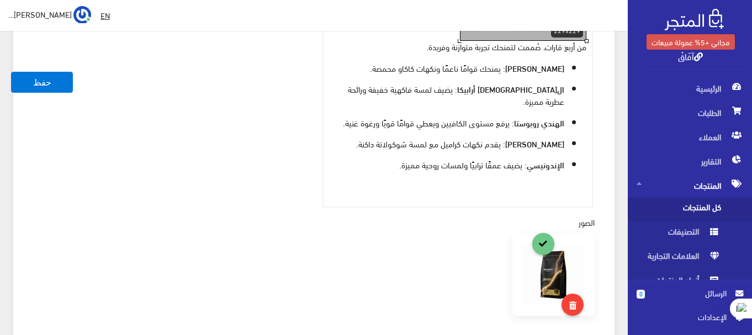
scroll to position [387, 0]
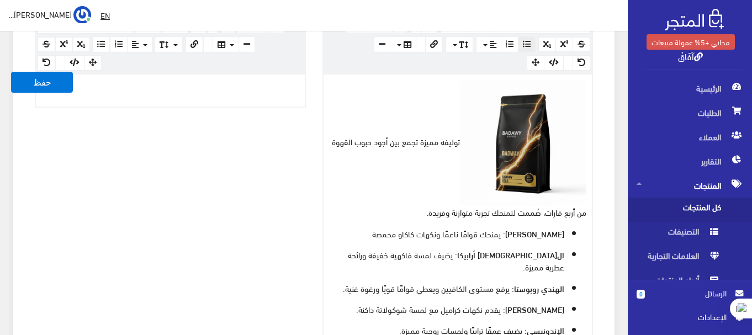
click at [537, 139] on img at bounding box center [523, 143] width 127 height 127
click at [538, 144] on img at bounding box center [523, 143] width 127 height 127
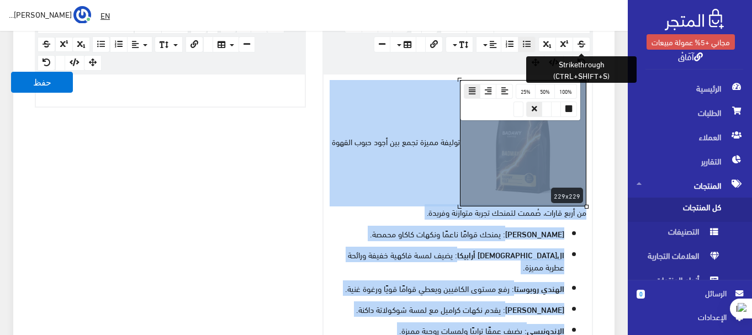
drag, startPoint x: 375, startPoint y: 107, endPoint x: 581, endPoint y: 49, distance: 214.5
click at [581, 49] on div "× Insert Image Select from files Image URL Insert Image × Insert Link Text to d…" at bounding box center [458, 193] width 271 height 359
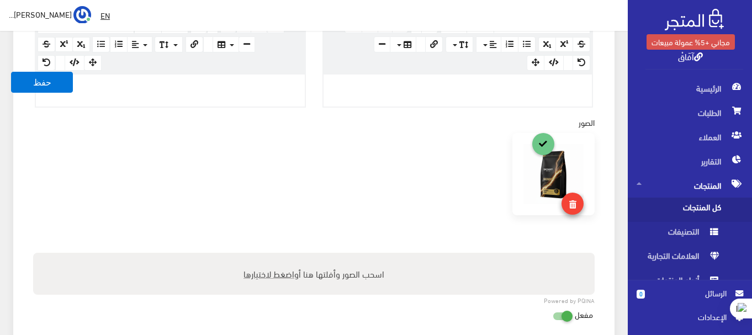
click at [575, 204] on icon at bounding box center [573, 205] width 7 height 8
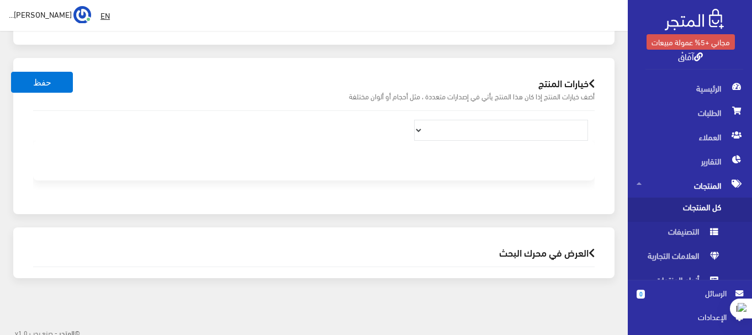
scroll to position [773, 0]
click at [540, 138] on select at bounding box center [501, 129] width 174 height 21
drag, startPoint x: 599, startPoint y: 69, endPoint x: 598, endPoint y: 90, distance: 21.0
click at [599, 75] on div "خيارات المنتج أضف خيارات المنتج إذا كان هذا المنتج يأتي في إصدارات متعددة ، مثل…" at bounding box center [314, 88] width 580 height 41
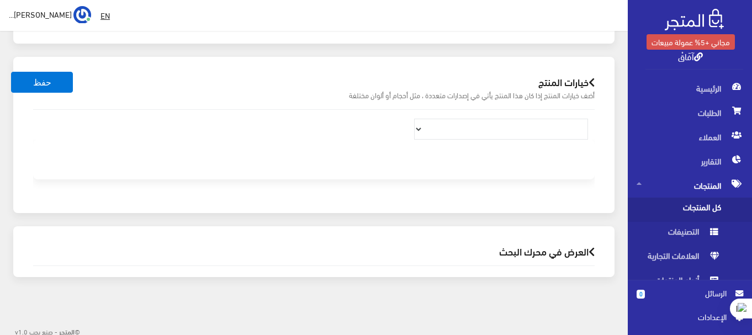
click at [593, 81] on icon at bounding box center [592, 82] width 6 height 10
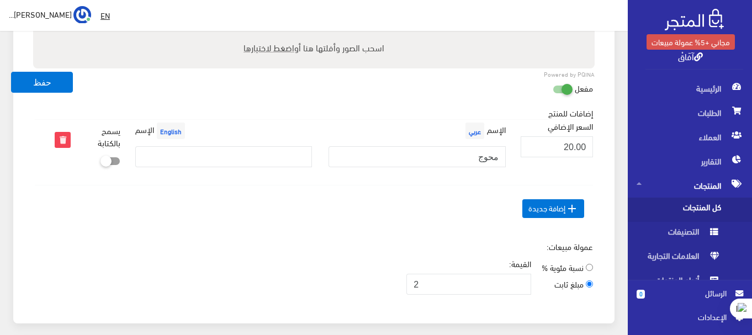
scroll to position [519, 0]
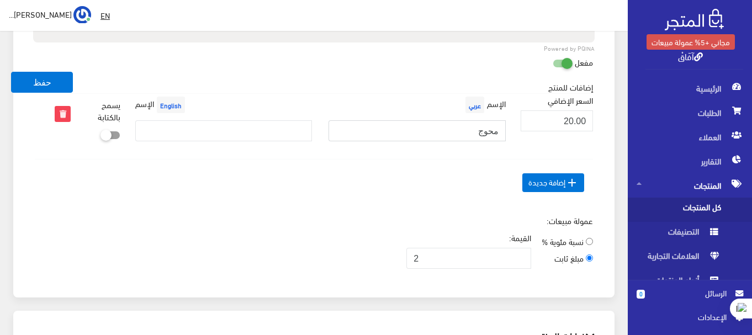
drag, startPoint x: 434, startPoint y: 136, endPoint x: 509, endPoint y: 143, distance: 74.9
click at [509, 143] on div "الإسم عربي محوج" at bounding box center [416, 122] width 193 height 56
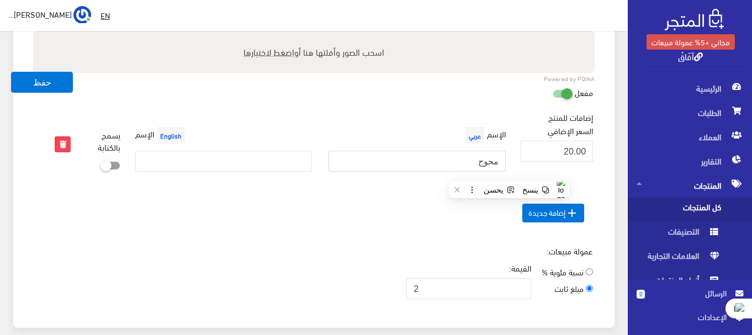
scroll to position [464, 0]
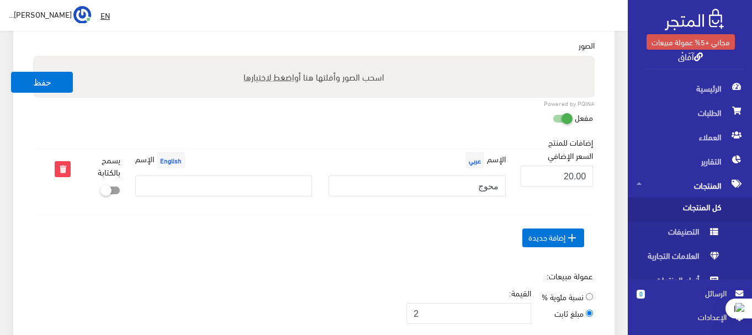
click at [553, 116] on icon at bounding box center [553, 118] width 0 height 10
click at [553, 116] on input "checkbox" at bounding box center [543, 116] width 20 height 11
checkbox input "false"
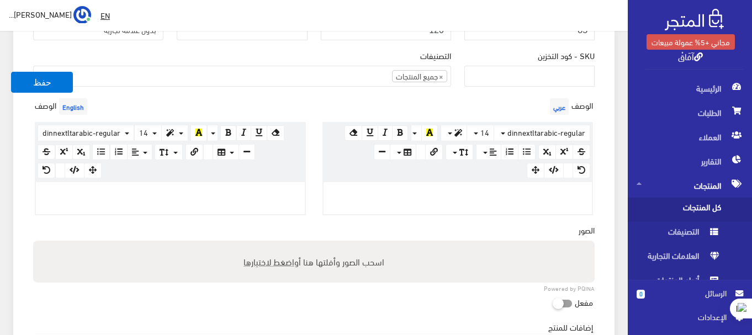
scroll to position [298, 0]
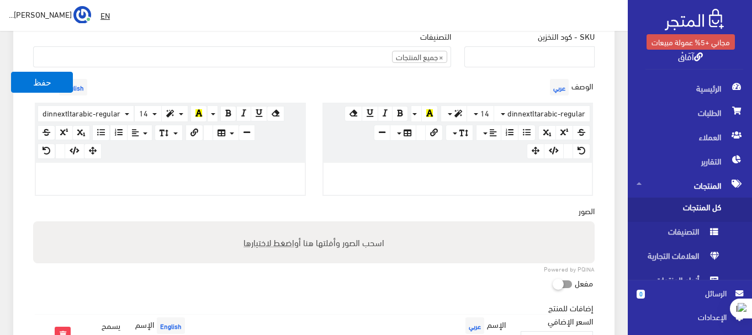
click at [285, 243] on span "اضغط لاختيارها" at bounding box center [269, 242] width 51 height 16
click at [285, 225] on input "اسحب الصور وأفلتها هنا أو اضغط لاختيارها" at bounding box center [314, 223] width 562 height 3
type input "C:\fakepath\كلاسيك اسود محوج.png"
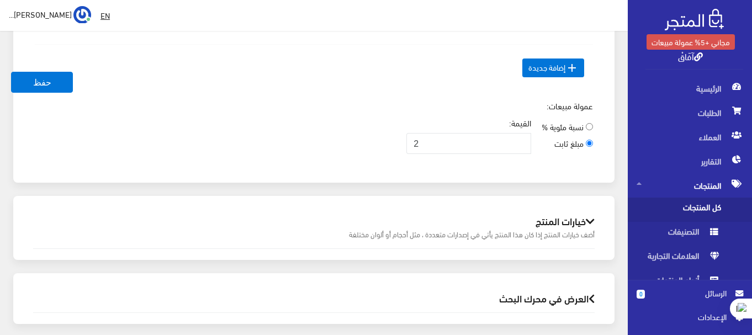
scroll to position [718, 0]
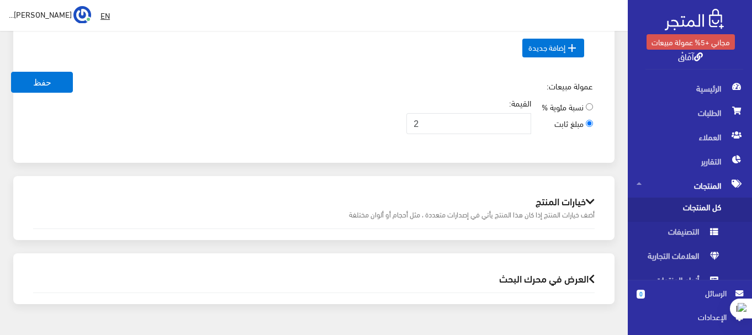
click at [591, 201] on icon at bounding box center [590, 202] width 9 height 10
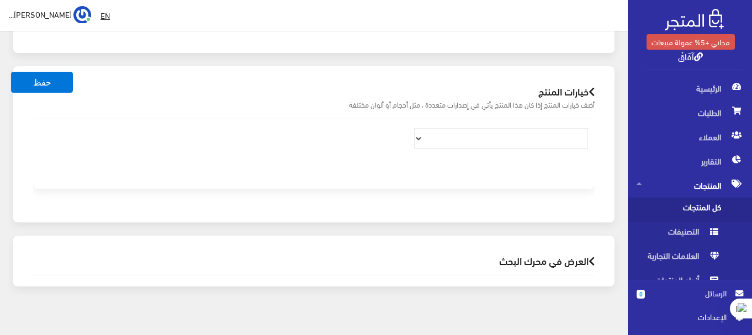
scroll to position [829, 0]
click at [502, 136] on select at bounding box center [501, 138] width 174 height 21
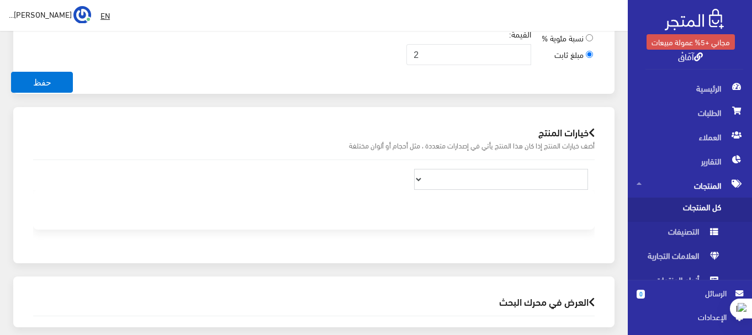
scroll to position [718, 0]
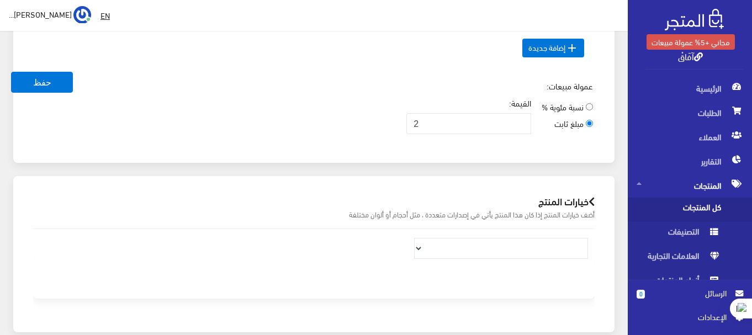
click at [582, 214] on small "أضف خيارات المنتج إذا كان هذا المنتج يأتي في إصدارات متعددة ، مثل أحجام أو ألوا…" at bounding box center [314, 214] width 562 height 11
click at [589, 203] on icon at bounding box center [592, 202] width 6 height 10
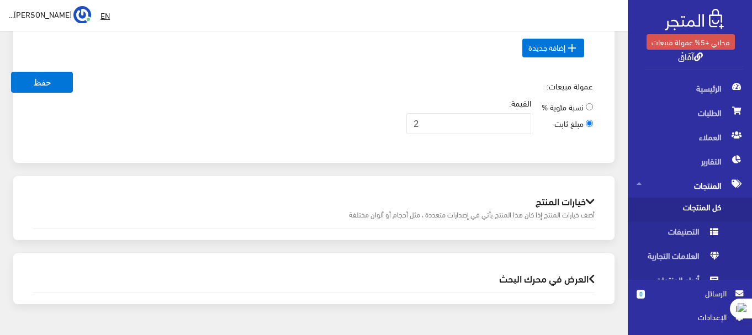
click at [589, 203] on icon at bounding box center [590, 202] width 9 height 10
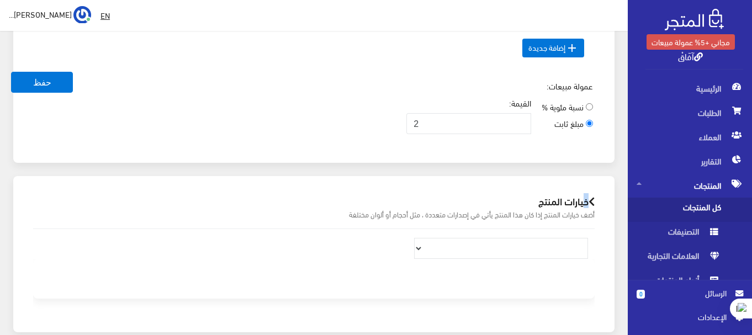
click at [589, 203] on icon at bounding box center [592, 202] width 6 height 10
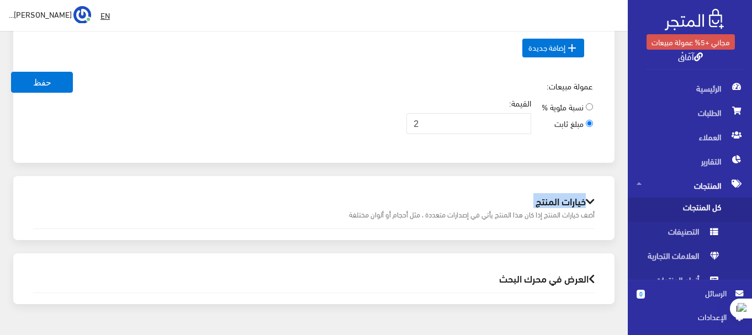
click at [589, 203] on icon at bounding box center [590, 202] width 9 height 10
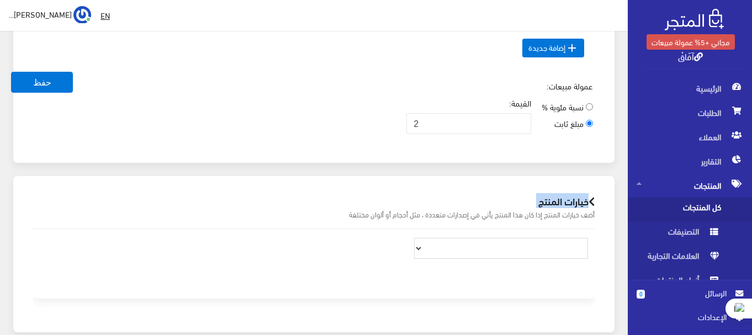
click at [523, 248] on select at bounding box center [501, 248] width 174 height 21
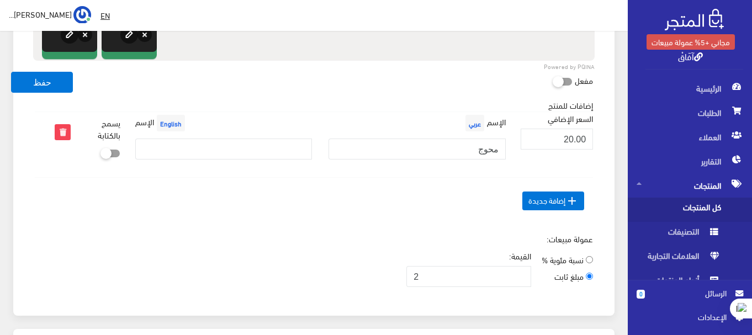
scroll to position [565, 0]
click at [62, 130] on icon at bounding box center [62, 132] width 14 height 14
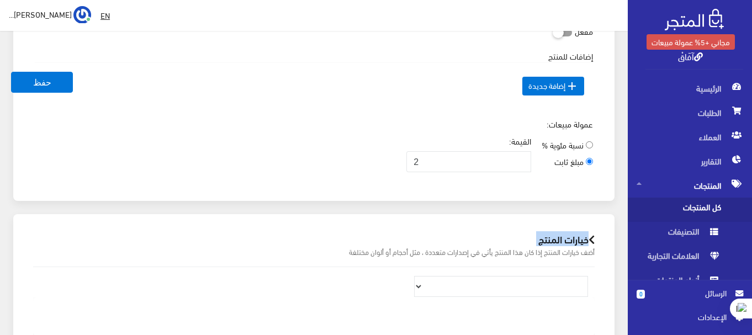
scroll to position [620, 0]
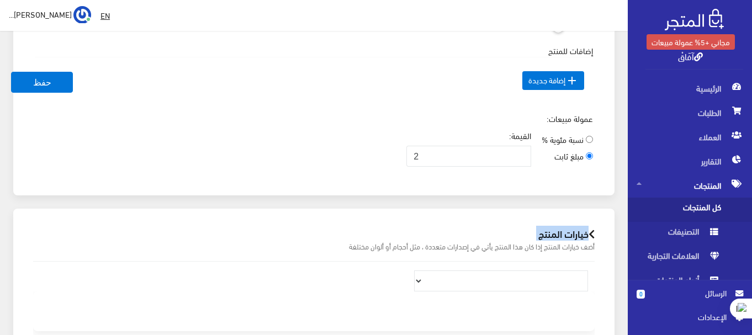
click at [592, 233] on icon at bounding box center [592, 234] width 6 height 10
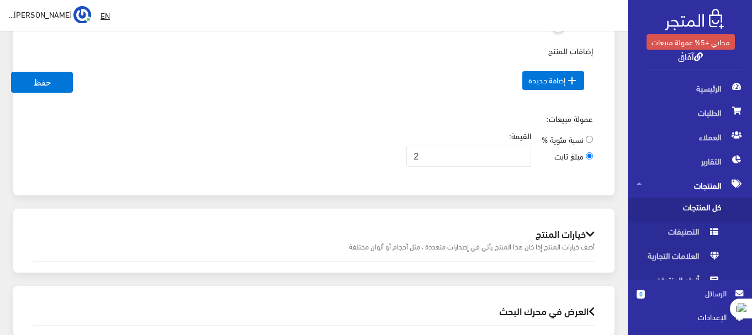
click at [592, 233] on icon at bounding box center [590, 234] width 9 height 10
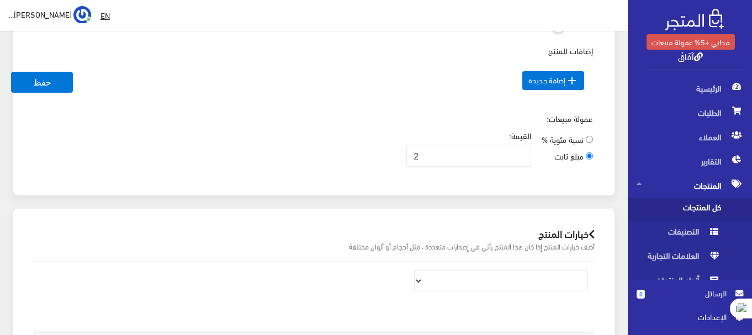
click at [592, 233] on icon at bounding box center [592, 234] width 6 height 10
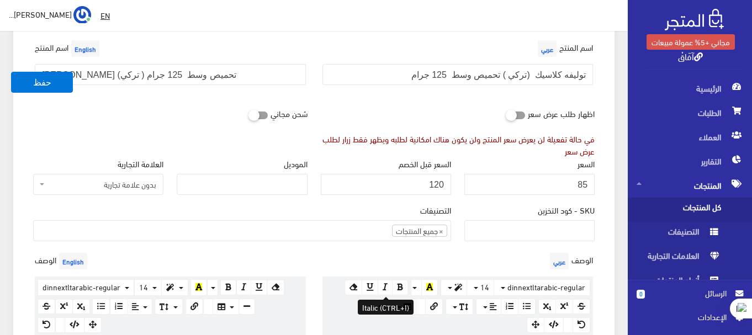
scroll to position [67, 0]
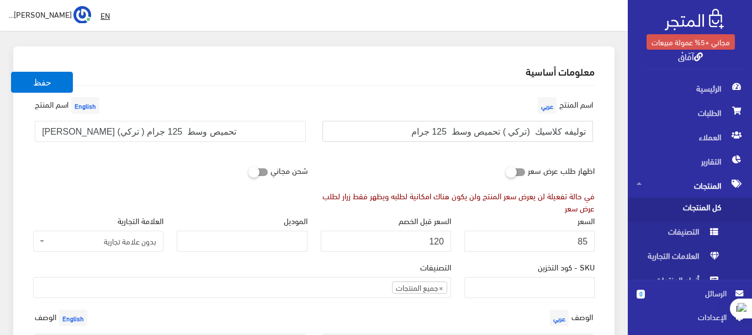
click at [545, 129] on input "توليفه كلاسيك (تركي ) تحميص وسط 125 جرام" at bounding box center [458, 131] width 271 height 21
type input "توليفه كلاسيك محوج (تركي ) تحميص وسط 125 جرام"
click at [54, 82] on button "حفظ" at bounding box center [42, 82] width 62 height 21
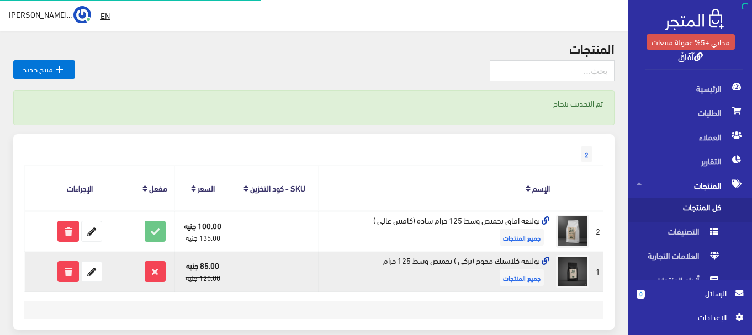
scroll to position [93, 0]
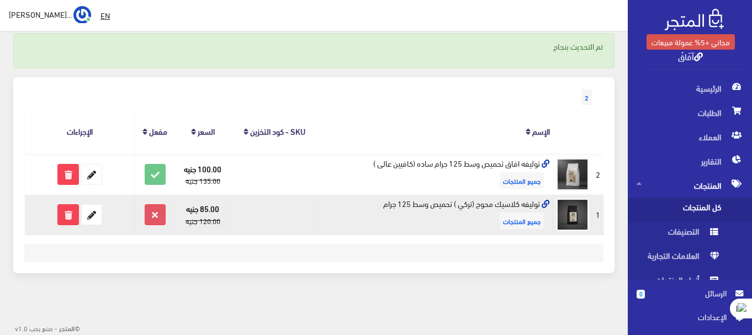
click at [150, 215] on icon at bounding box center [155, 215] width 20 height 20
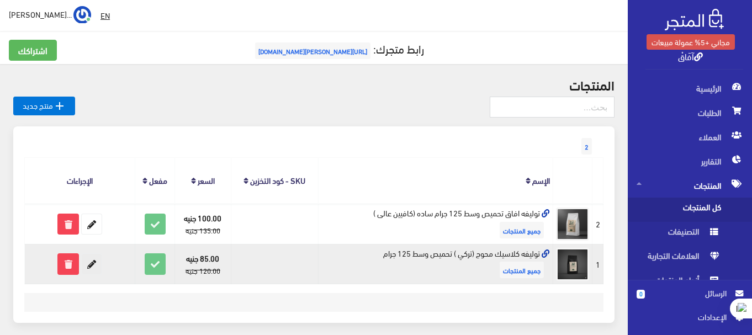
click at [95, 263] on icon at bounding box center [92, 264] width 20 height 20
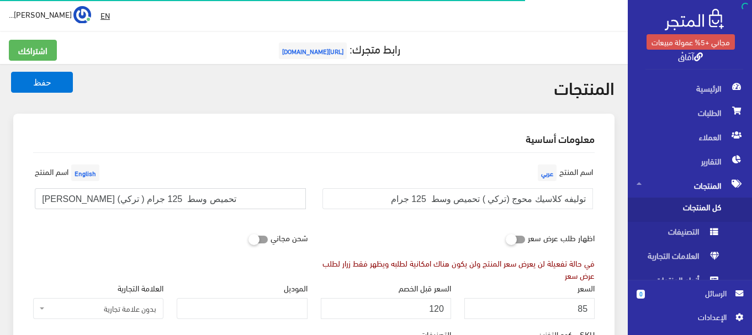
drag, startPoint x: 136, startPoint y: 200, endPoint x: 0, endPoint y: 224, distance: 138.5
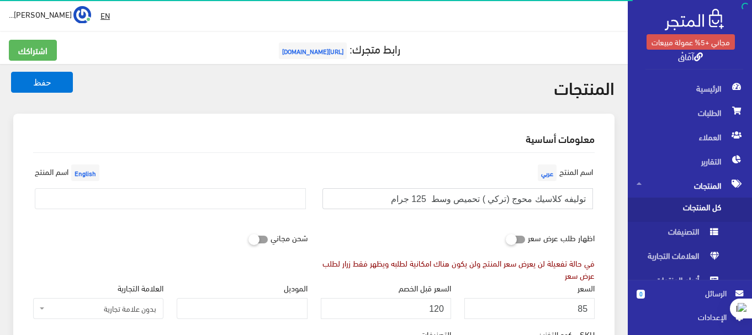
click at [451, 193] on input "توليفه كلاسيك محوج (تركي ) تحميص وسط 125 جرام" at bounding box center [458, 198] width 271 height 21
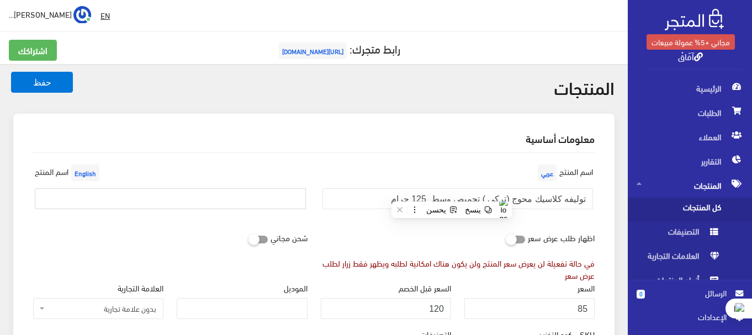
click at [254, 196] on input "text" at bounding box center [170, 198] width 271 height 21
paste input "توليفه كلاسيك محوج (تركي ) تحميص وسط 125 جرام"
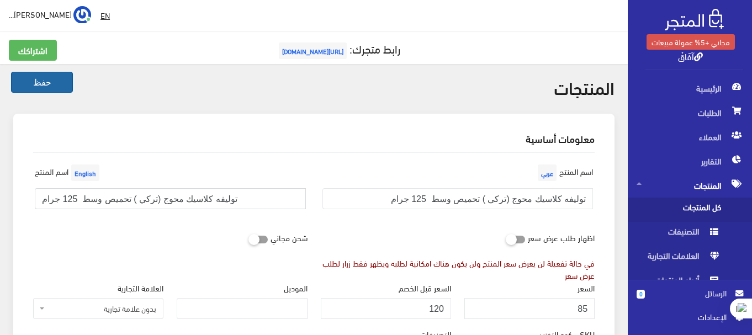
type input "توليفه كلاسيك محوج (تركي ) تحميص وسط 125 جرام"
click at [58, 80] on button "حفظ" at bounding box center [42, 82] width 62 height 21
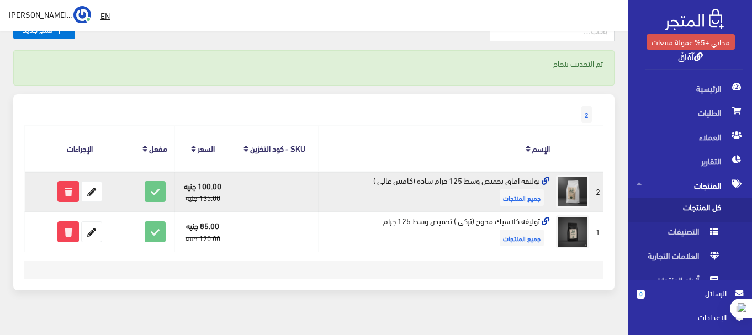
scroll to position [93, 0]
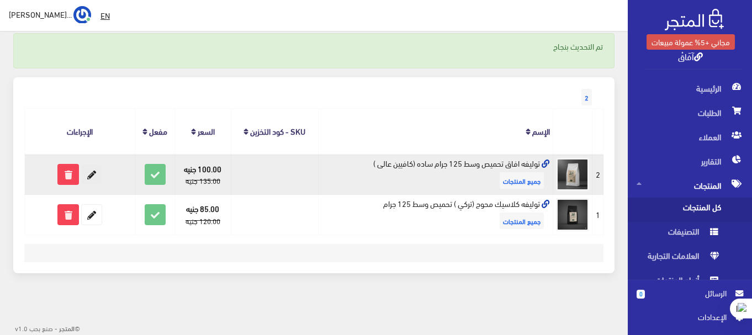
click at [95, 174] on icon at bounding box center [92, 175] width 20 height 20
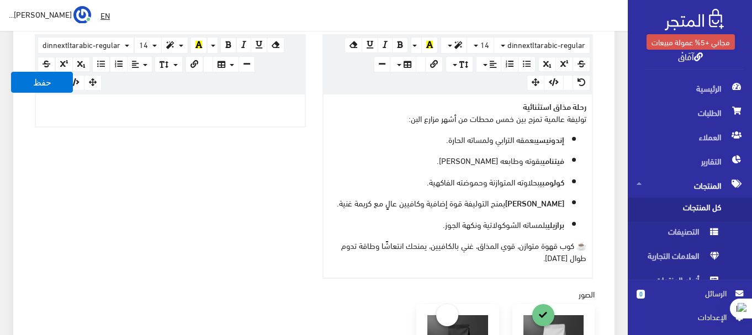
scroll to position [387, 0]
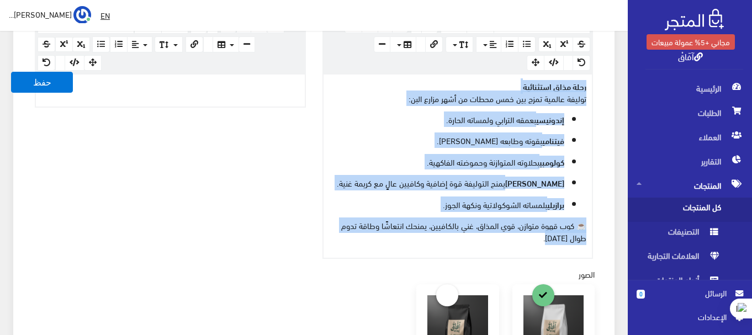
drag, startPoint x: 536, startPoint y: 243, endPoint x: 593, endPoint y: 80, distance: 171.9
click at [593, 80] on div "www.google.com 100% 50% 25% رحلة مذاق استثنائية توليفة عالمية تمزج بين خمس محطا…" at bounding box center [458, 166] width 271 height 186
copy div "رحلة مذاق استثنائية توليفة عالمية تمزج بين خمس محطات من أشهر مزارع البن: إندوني…"
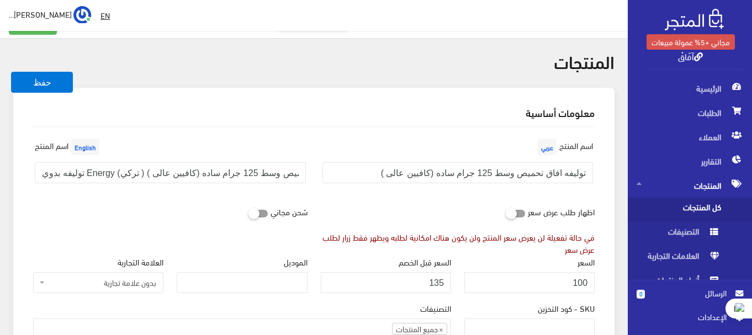
scroll to position [0, 0]
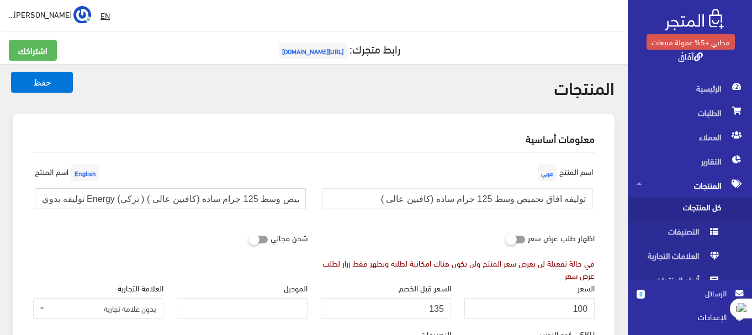
click at [258, 198] on input "توليفه بدوي Energy (تركي ) تحميص وسط 125 جرام ساده (كافيين عالى )" at bounding box center [170, 198] width 271 height 21
click at [468, 200] on input "توليفه افاق تحميص وسط 125 جرام ساده (كافيين عالى )" at bounding box center [458, 198] width 271 height 21
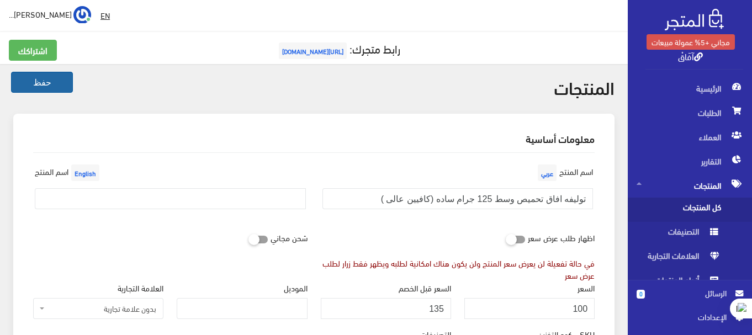
click at [44, 90] on button "حفظ" at bounding box center [42, 82] width 62 height 21
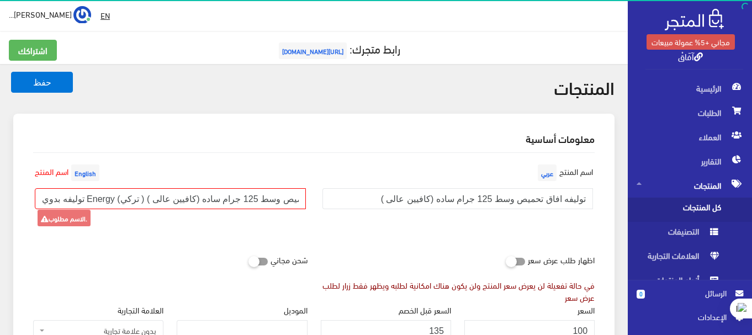
click at [122, 204] on input "توليفه بدوي Energy (تركي ) تحميص وسط 125 جرام ساده (كافيين عالى )" at bounding box center [170, 198] width 271 height 21
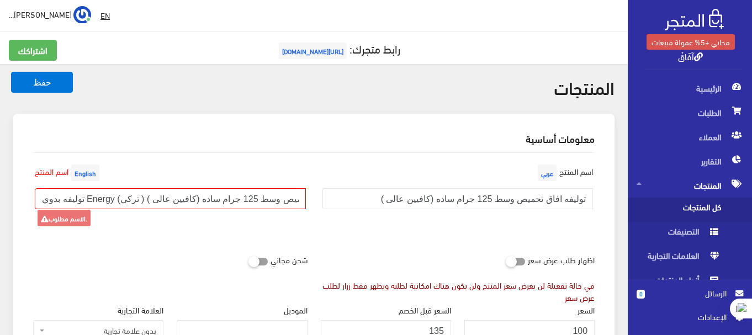
click at [122, 204] on input "توليفه بدوي Energy (تركي ) تحميص وسط 125 جرام ساده (كافيين عالى )" at bounding box center [170, 198] width 271 height 21
click at [283, 202] on input "توليفه بدوي Energy (تركي ) تحميص وسط 125 جرام ساده (كافيين عالى )" at bounding box center [170, 198] width 271 height 21
drag, startPoint x: 104, startPoint y: 200, endPoint x: 20, endPoint y: 201, distance: 83.4
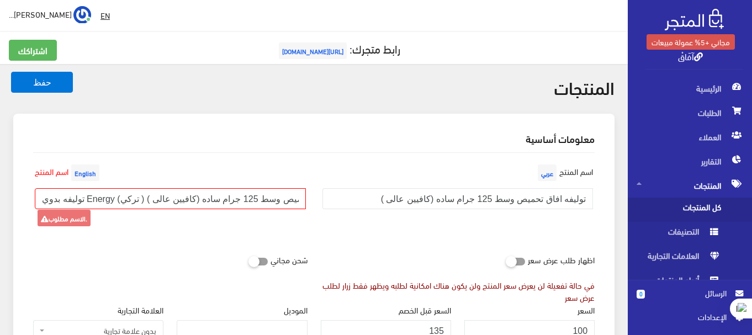
type input "(تركي ) تحميص وسط 125 جرام ساده (كافيين عالى )"
click at [50, 85] on button "حفظ" at bounding box center [42, 82] width 62 height 21
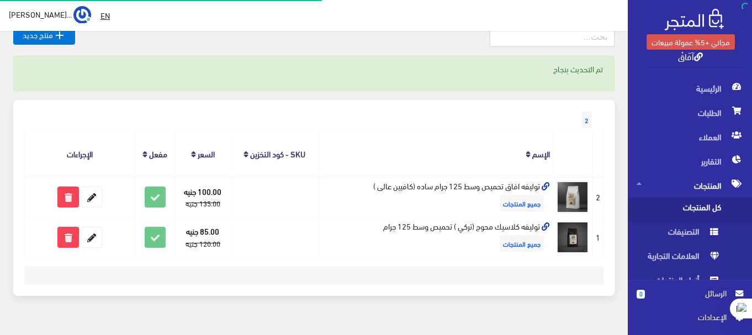
scroll to position [93, 0]
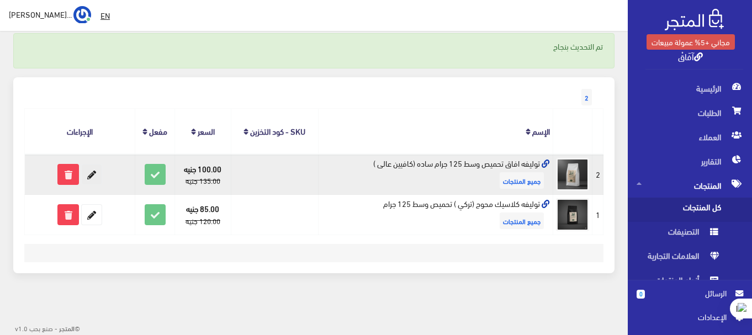
click at [96, 172] on icon at bounding box center [92, 175] width 20 height 20
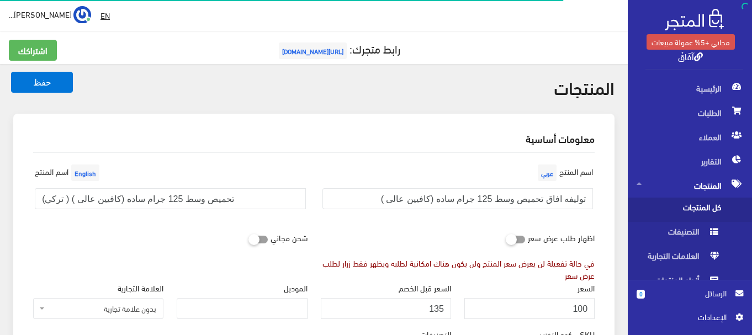
click at [547, 201] on input "توليفه افاق تحميص وسط 125 جرام ساده (كافيين عالى )" at bounding box center [458, 198] width 271 height 21
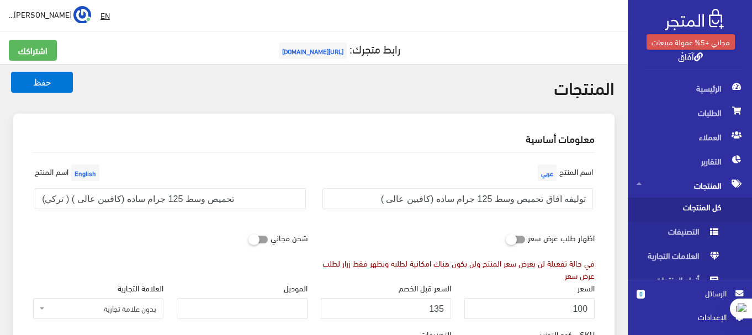
drag, startPoint x: 556, startPoint y: 198, endPoint x: 569, endPoint y: 209, distance: 16.9
click at [569, 209] on input "توليفه افاق تحميص وسط 125 جرام ساده (كافيين عالى )" at bounding box center [458, 198] width 271 height 21
type input "توليفه كلاسيك( تركي ) تحميص وسط 125 جرام ساده (كافيين عالى )"
click at [33, 83] on button "حفظ" at bounding box center [42, 82] width 62 height 21
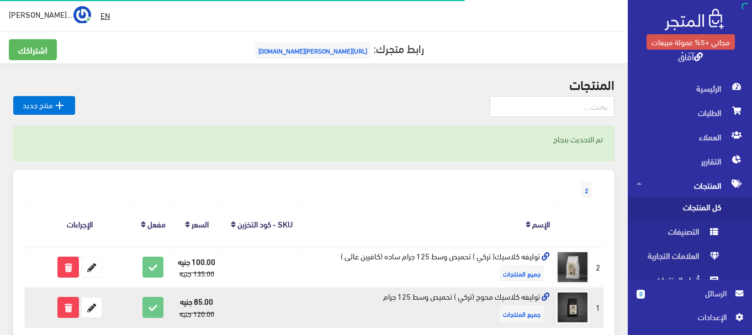
scroll to position [93, 0]
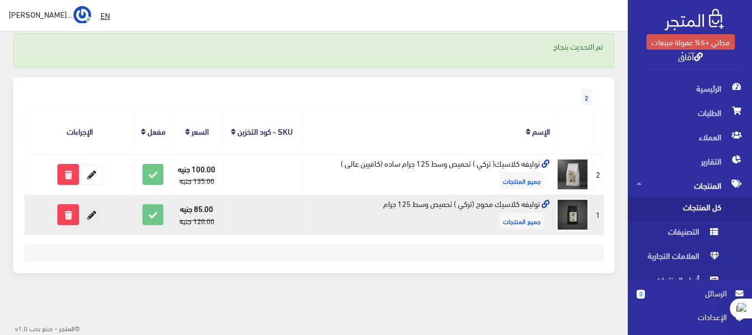
click at [83, 217] on icon at bounding box center [92, 215] width 20 height 20
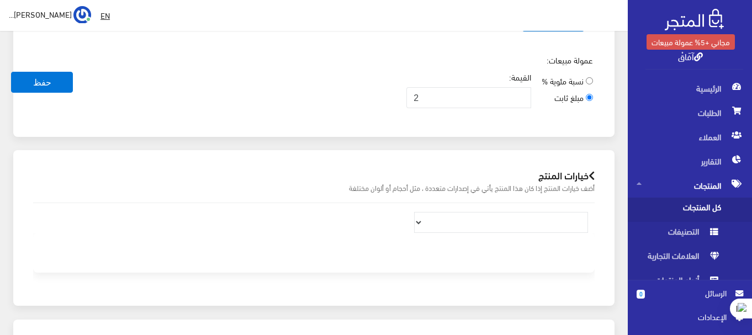
scroll to position [729, 0]
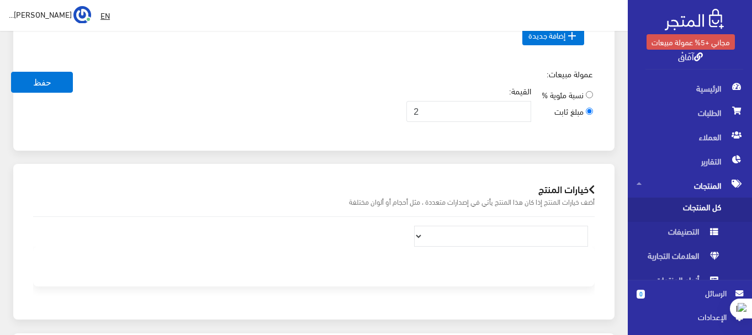
click at [591, 187] on icon at bounding box center [592, 190] width 6 height 10
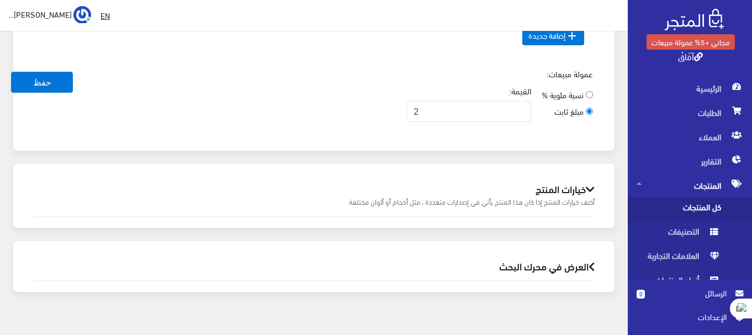
click at [591, 186] on icon at bounding box center [590, 190] width 9 height 10
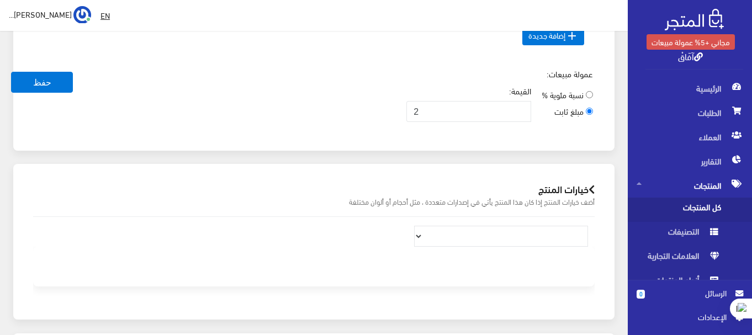
click at [591, 186] on icon at bounding box center [592, 190] width 6 height 10
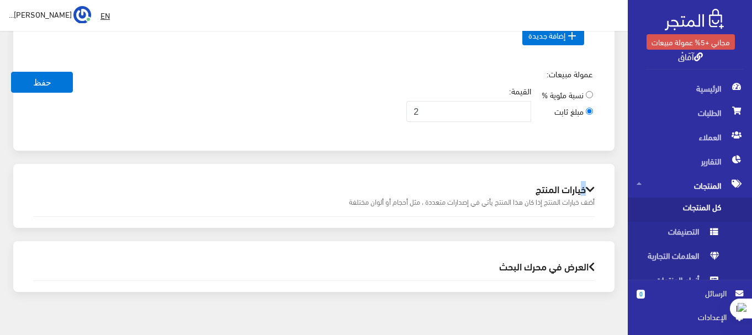
click at [591, 186] on icon at bounding box center [590, 190] width 9 height 10
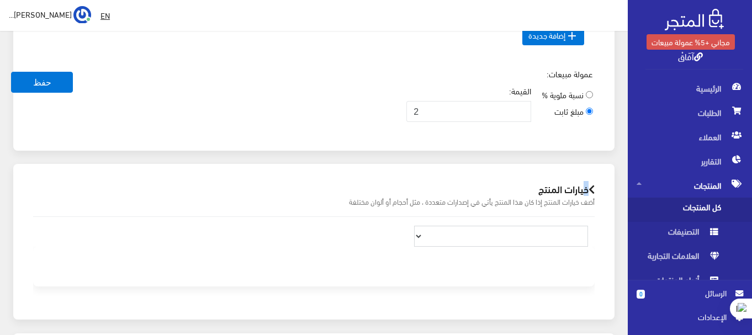
click at [545, 241] on select at bounding box center [501, 236] width 174 height 21
click at [541, 236] on select at bounding box center [501, 236] width 174 height 21
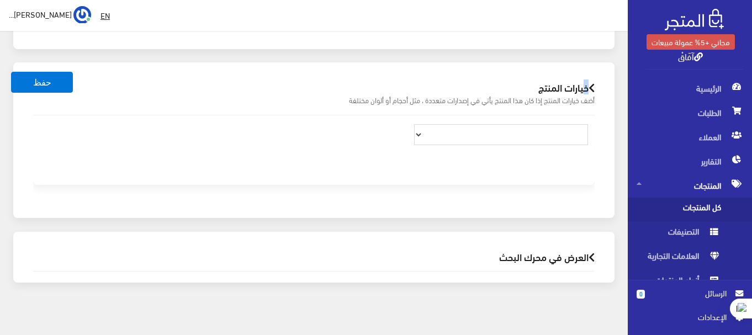
scroll to position [839, 0]
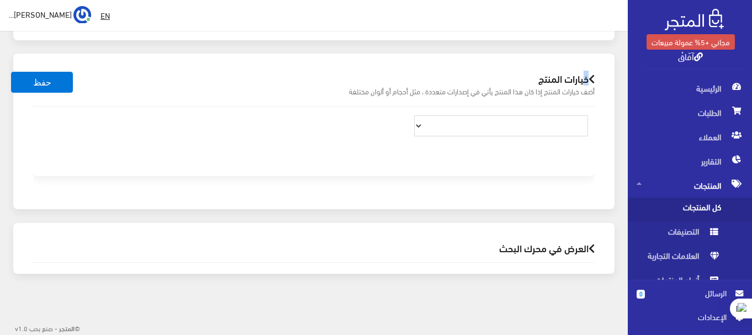
click at [504, 124] on select at bounding box center [501, 125] width 174 height 21
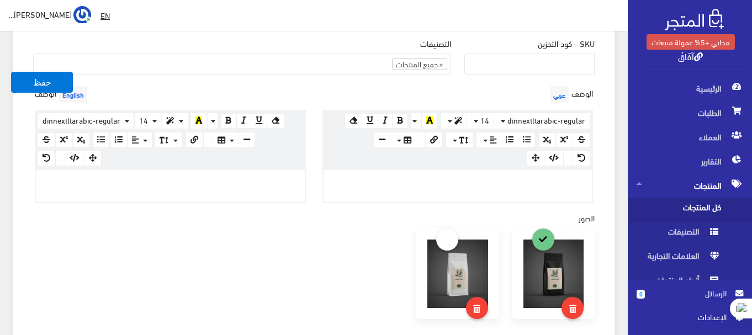
scroll to position [287, 0]
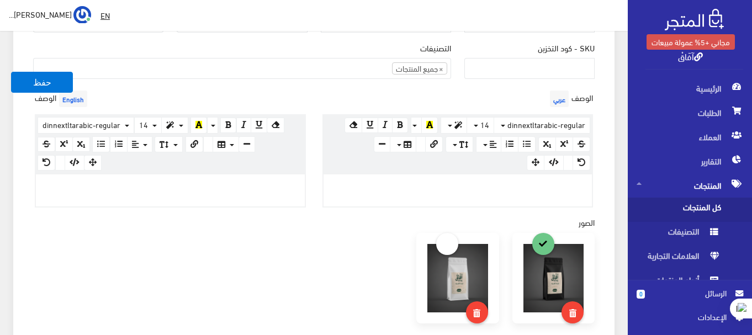
click at [500, 192] on p at bounding box center [458, 186] width 258 height 12
paste div
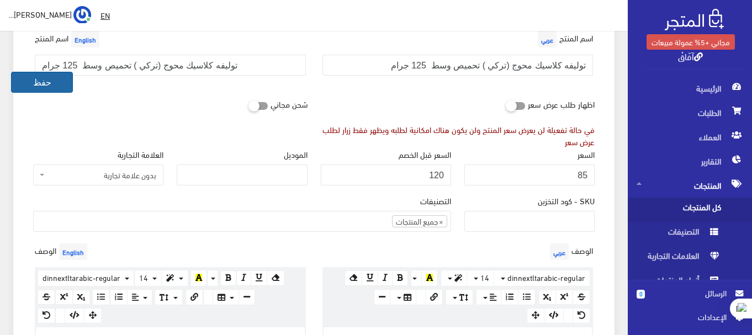
scroll to position [130, 0]
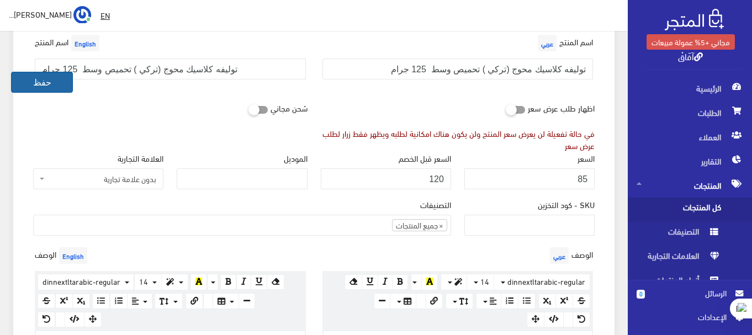
click at [46, 81] on button "حفظ" at bounding box center [42, 82] width 62 height 21
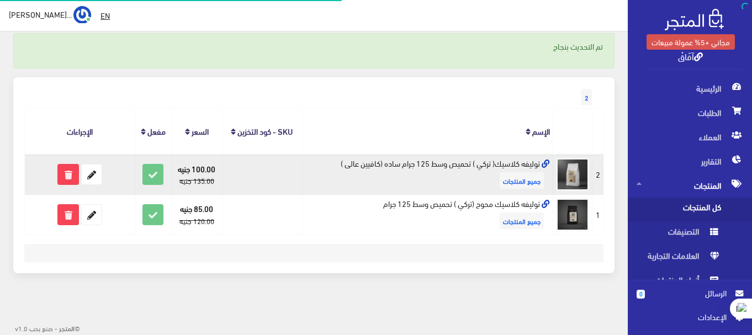
scroll to position [93, 0]
click at [89, 175] on icon at bounding box center [92, 175] width 20 height 20
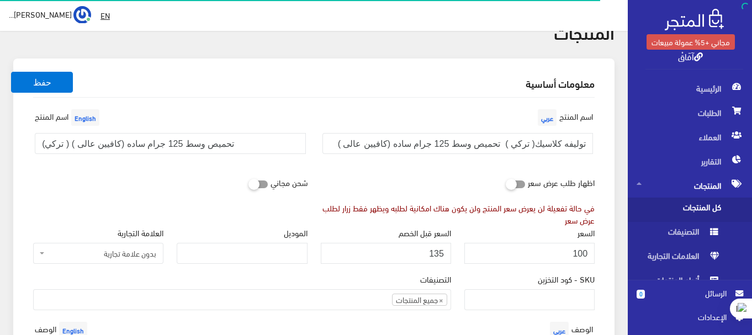
scroll to position [55, 0]
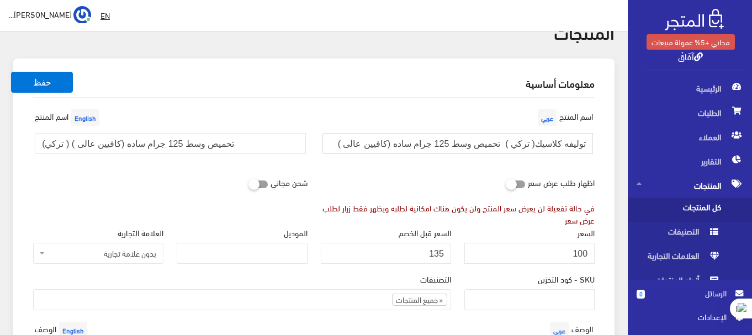
drag, startPoint x: 429, startPoint y: 144, endPoint x: 445, endPoint y: 150, distance: 16.4
click at [445, 150] on input "توليفه كلاسيك( تركي ) تحميص وسط 125 جرام ساده (كافيين عالى )" at bounding box center [458, 143] width 271 height 21
click at [547, 146] on input "توليفه كلاسيك( تركي ) تحميص وسط 125 جرام (كافيين عالى )" at bounding box center [458, 143] width 271 height 21
type input "توليفه كلاسيك ساده ( تركي ) تحميص وسط 125 جرام (كافيين عالى )"
click at [51, 80] on button "حفظ" at bounding box center [42, 82] width 62 height 21
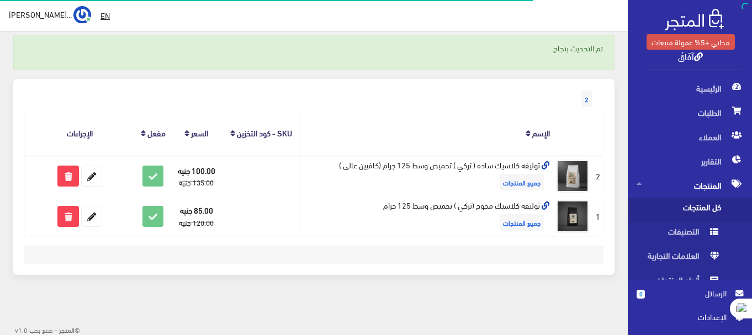
scroll to position [93, 0]
